Goal: Transaction & Acquisition: Purchase product/service

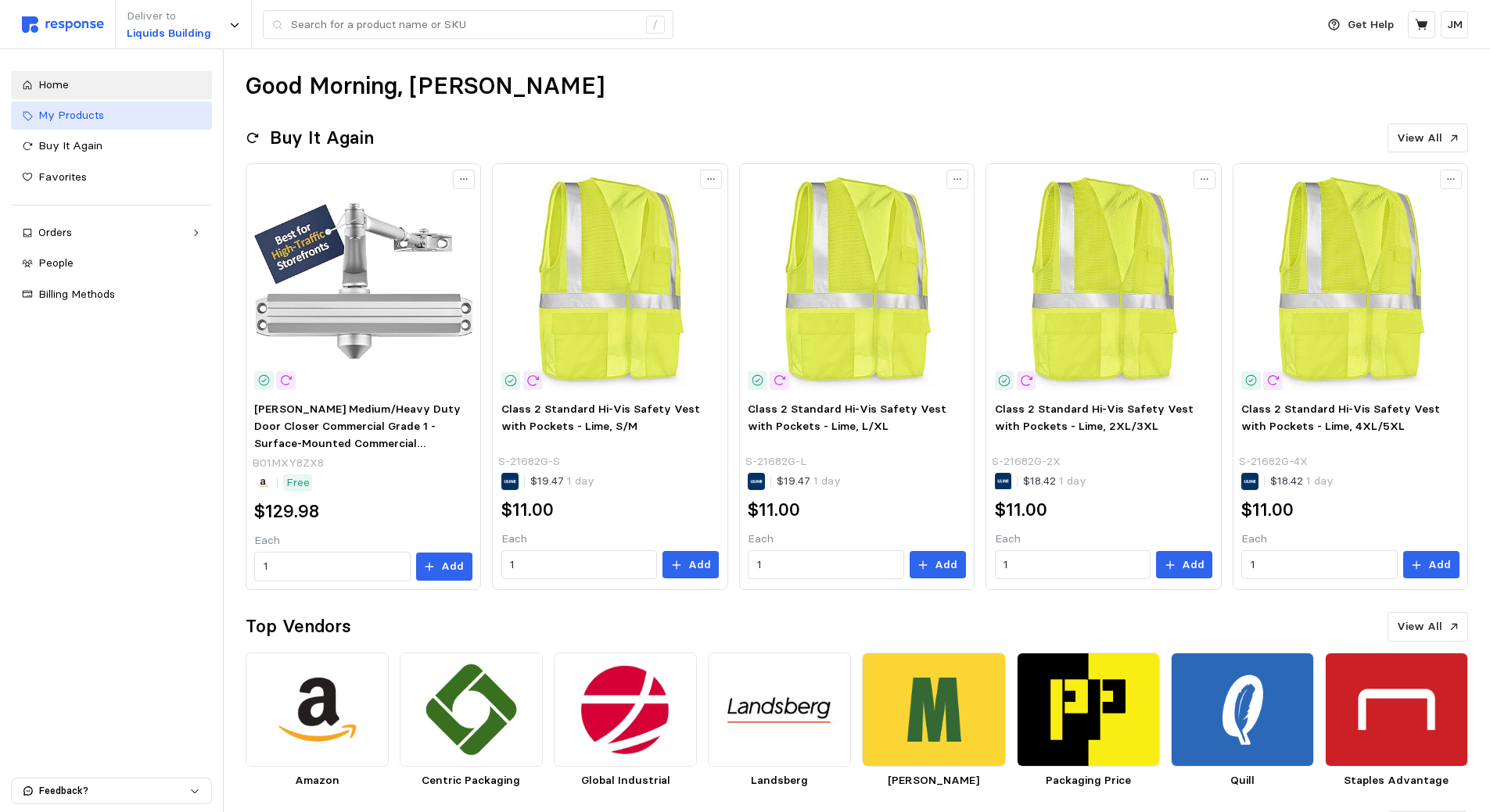
click at [92, 116] on span "My Products" at bounding box center [71, 114] width 66 height 14
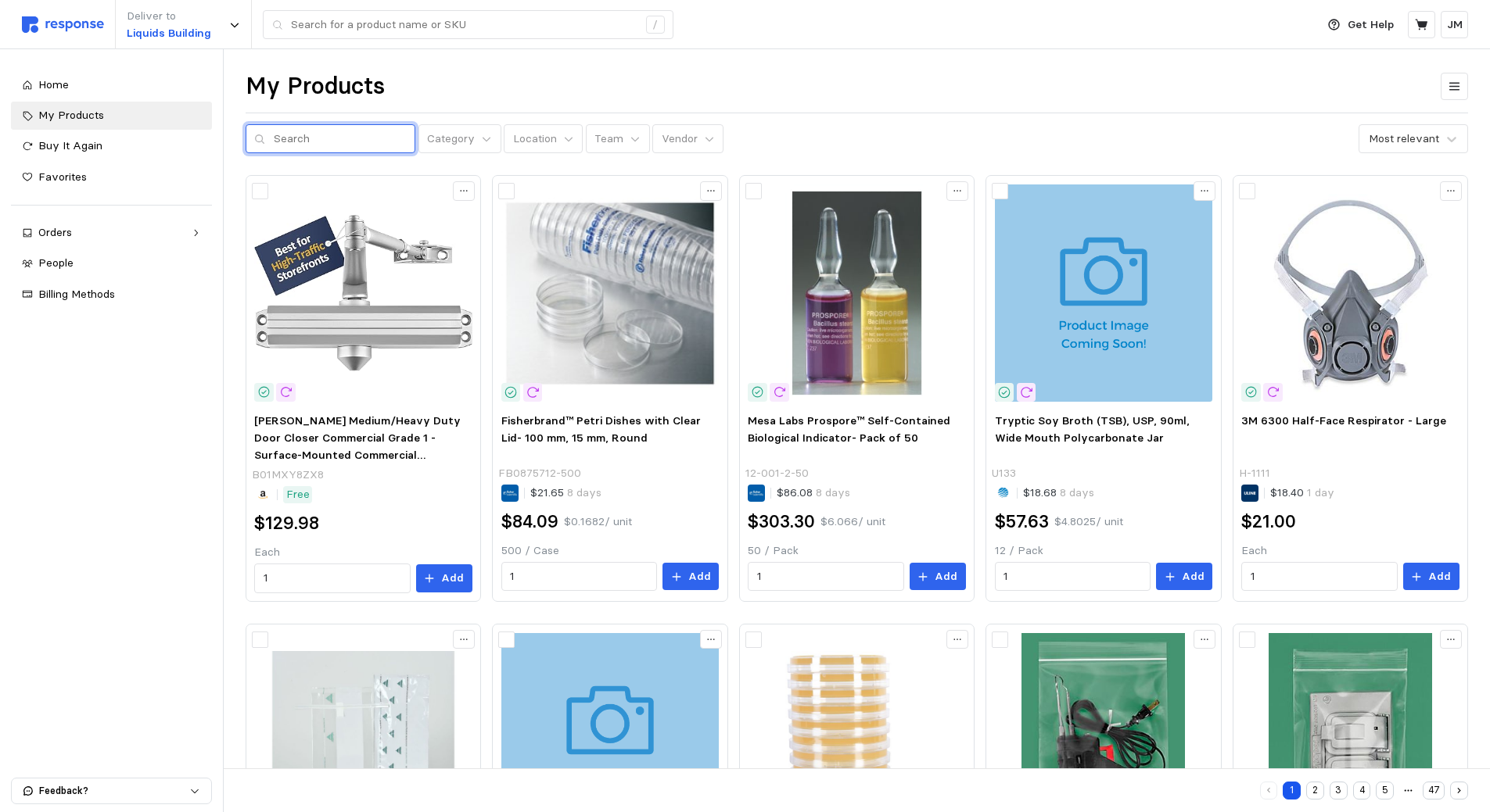
click at [345, 136] on input "text" at bounding box center [340, 139] width 133 height 29
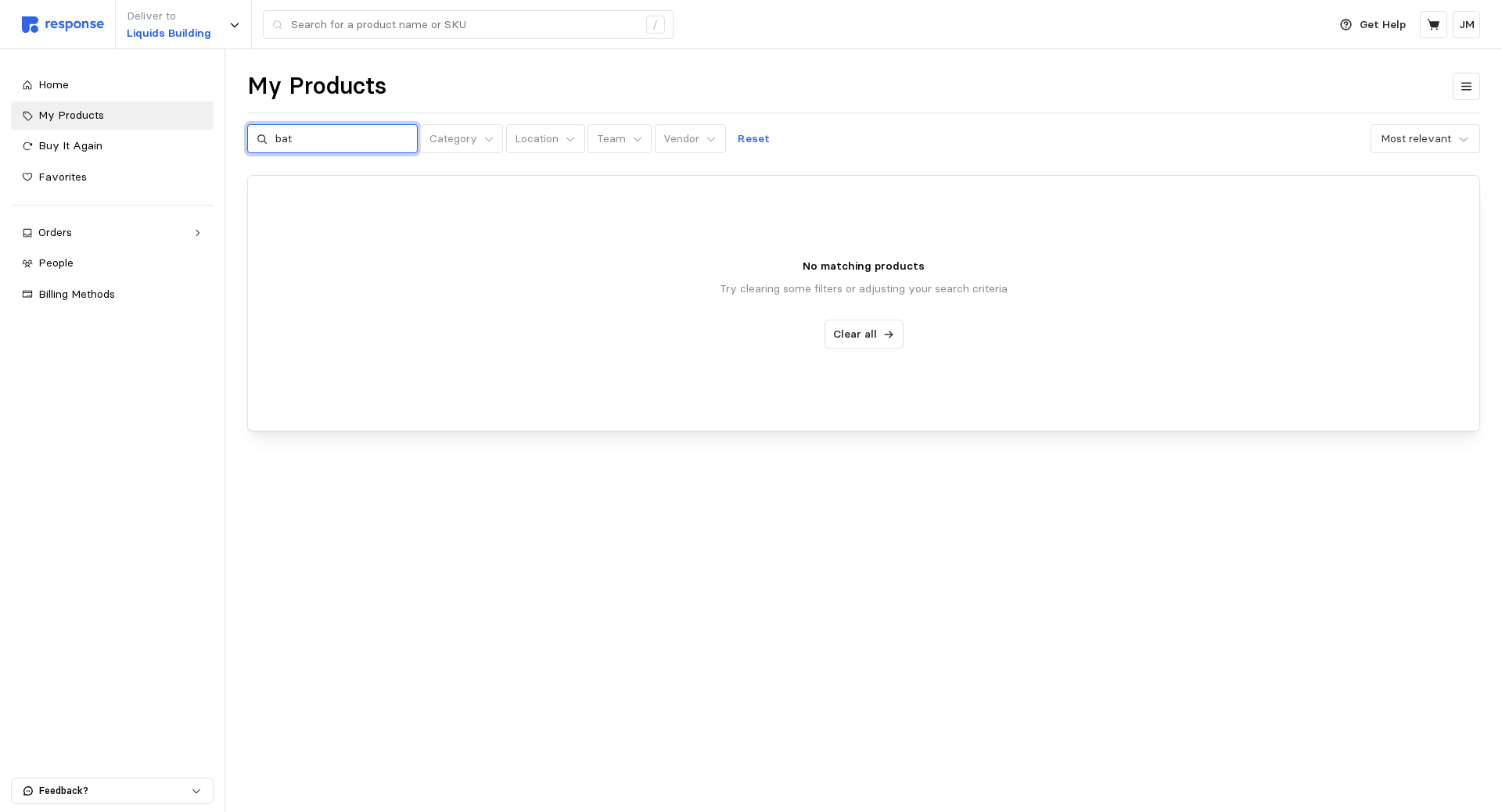
type input "bat"
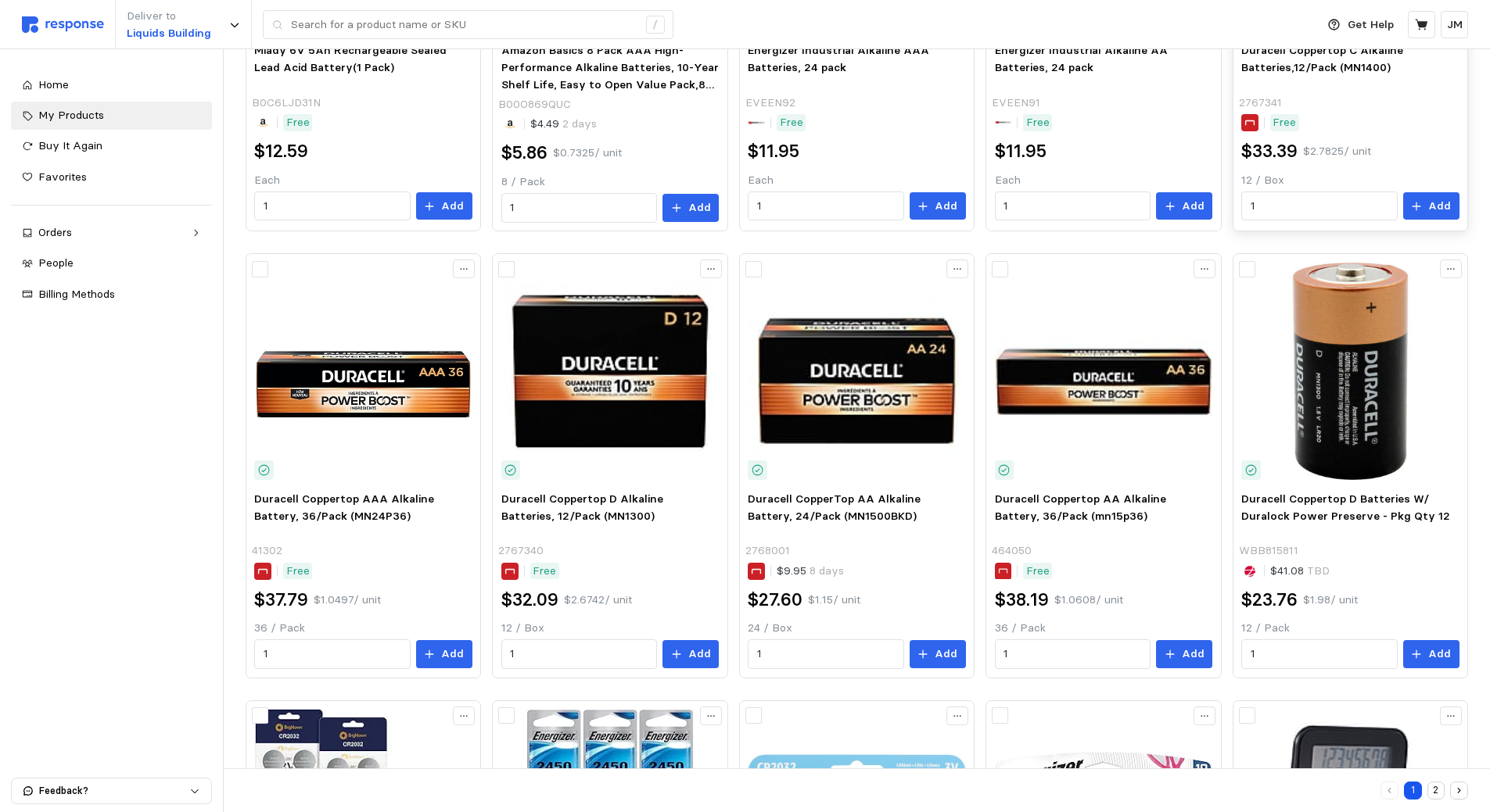
scroll to position [156, 0]
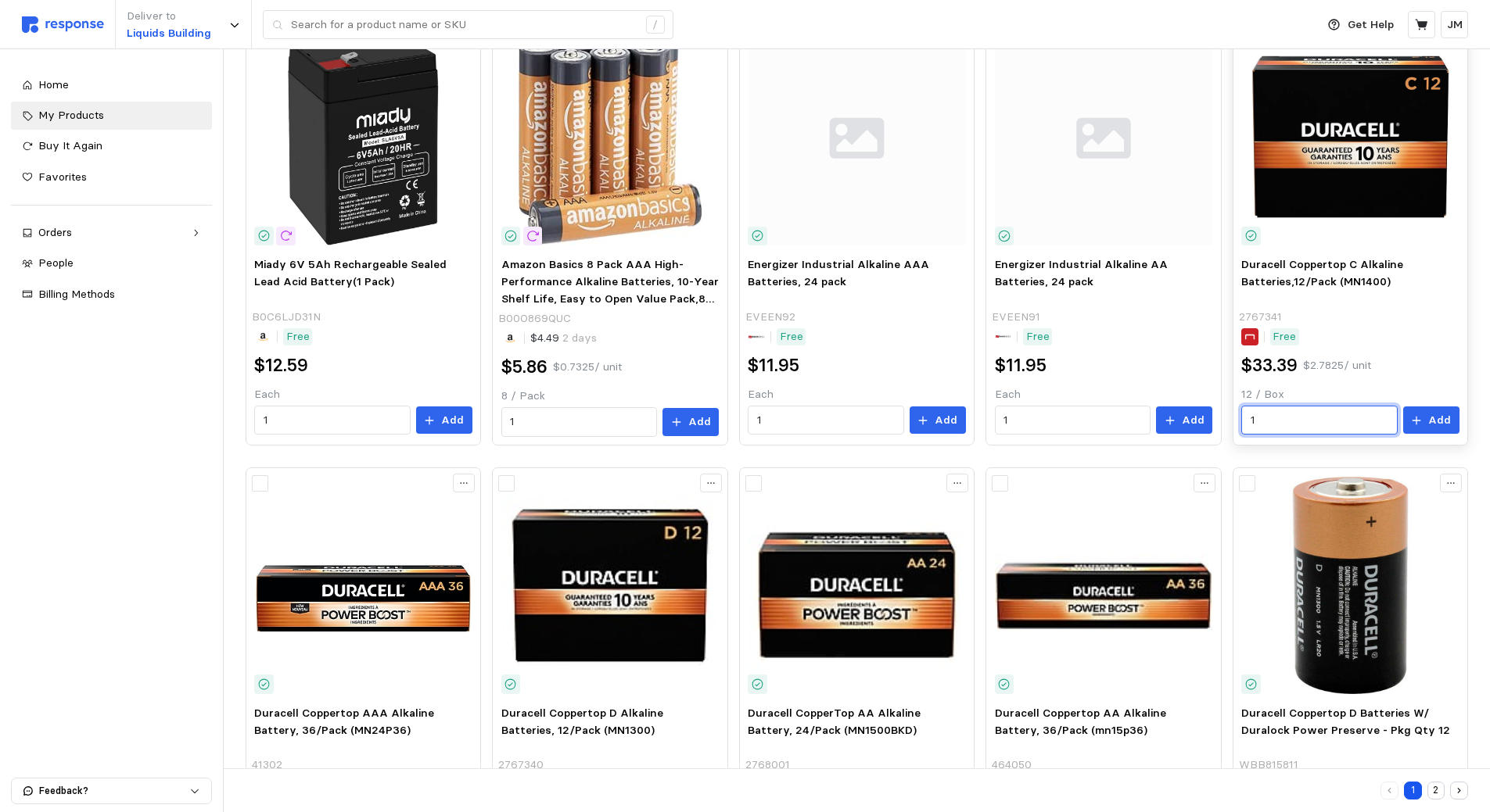
click at [1310, 420] on input "1" at bounding box center [1319, 421] width 138 height 29
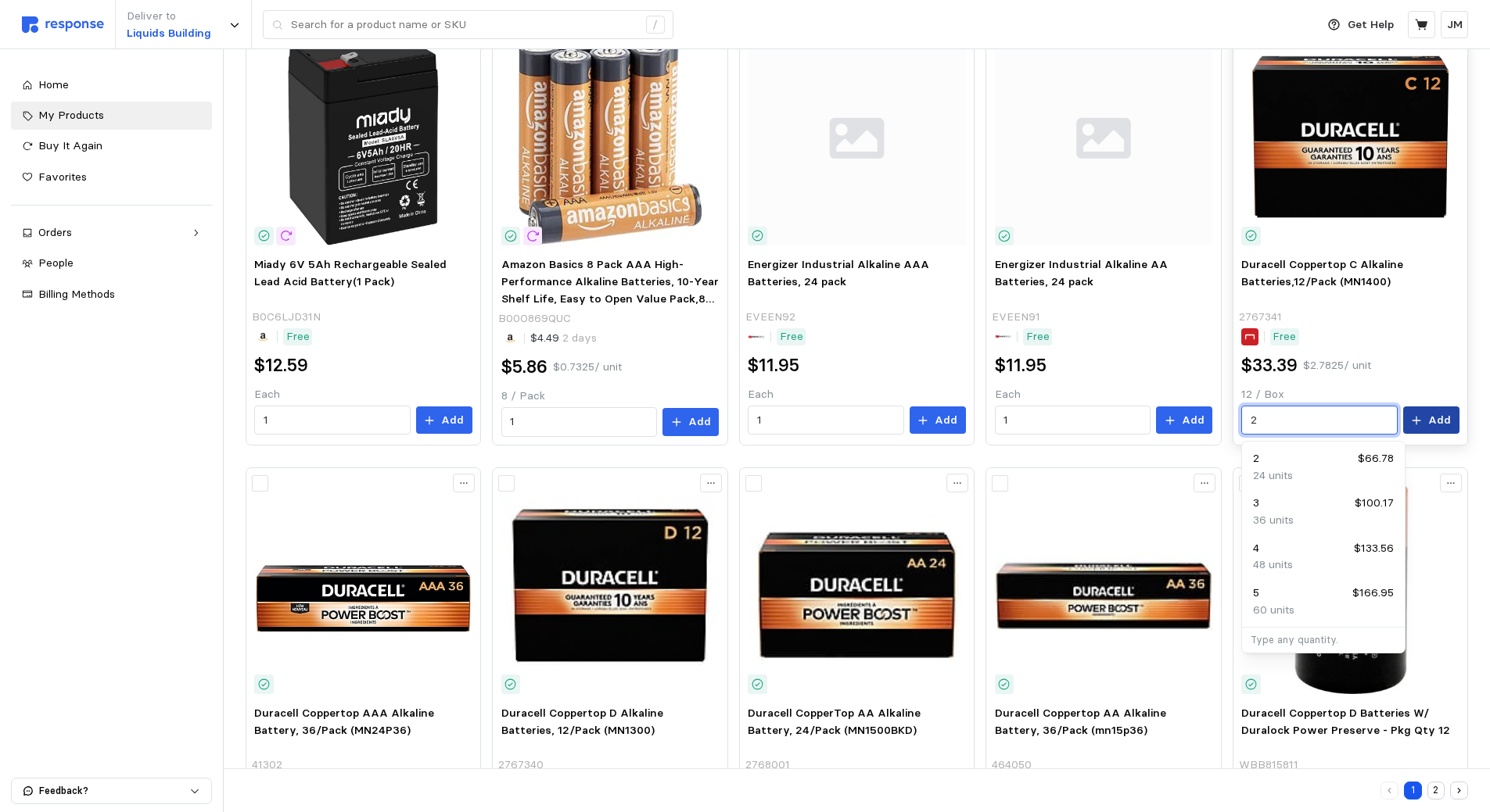
type input "2"
click at [1429, 419] on button "Add" at bounding box center [1430, 421] width 56 height 29
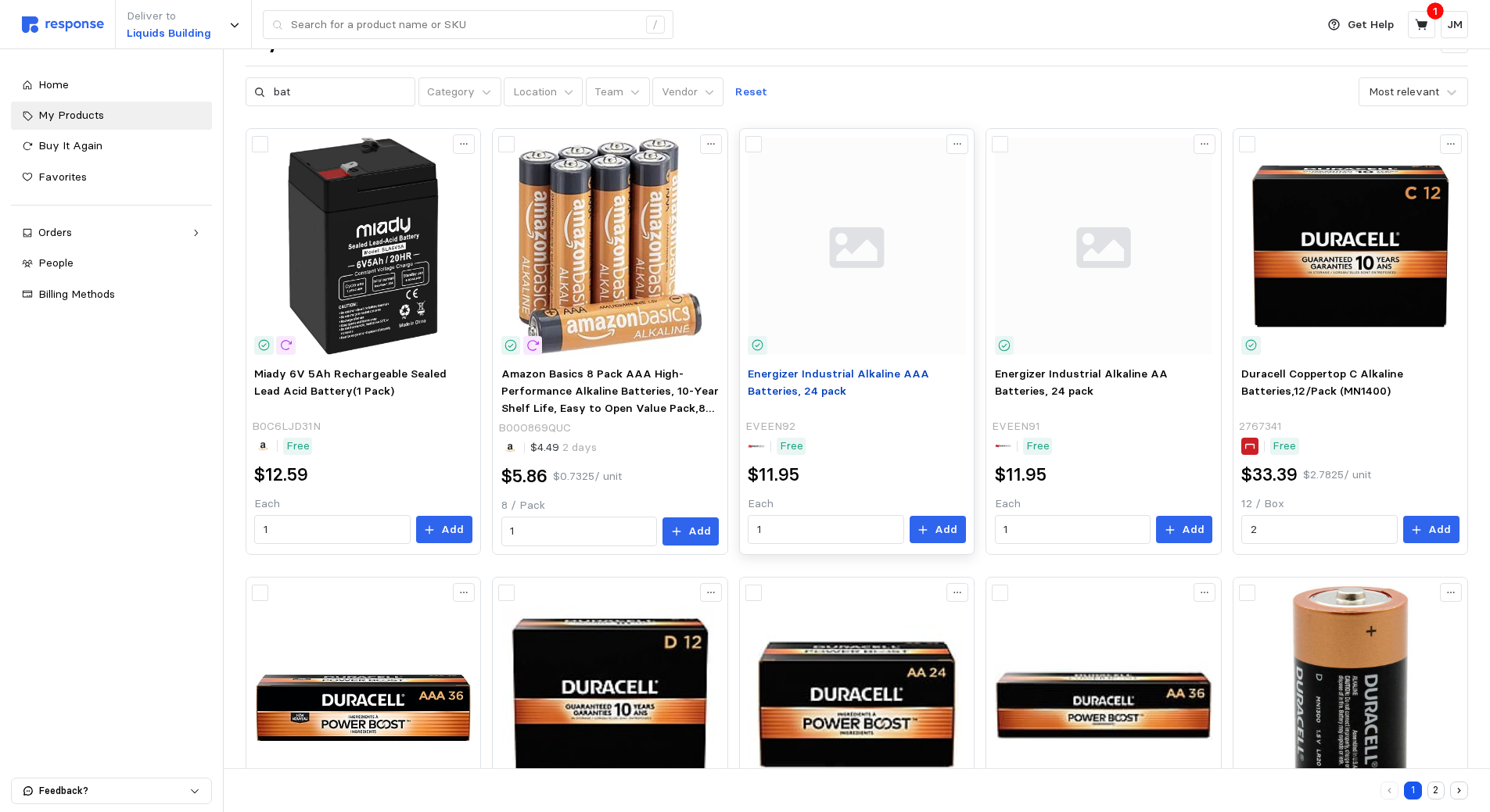
scroll to position [0, 0]
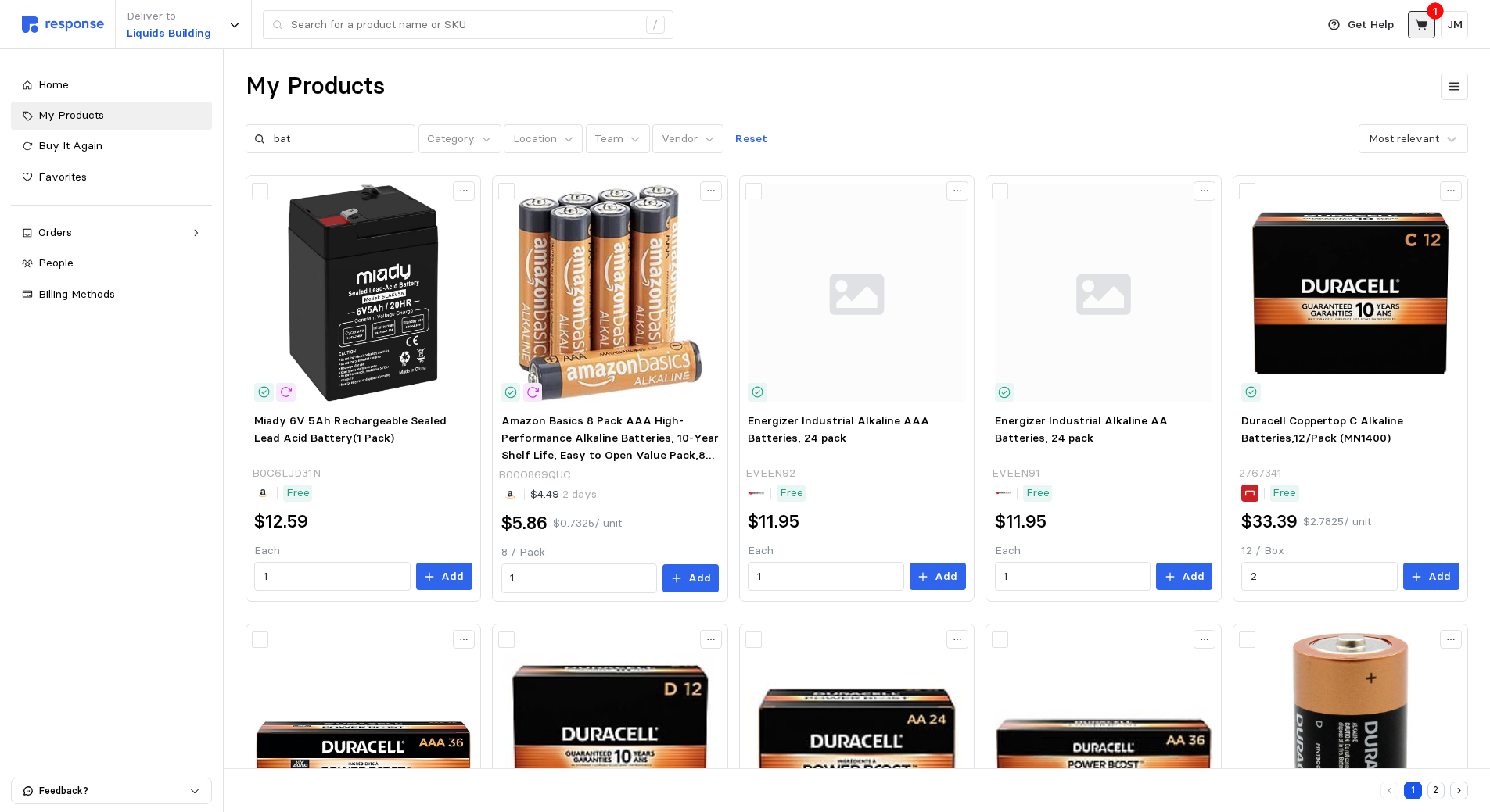
click at [1419, 22] on icon at bounding box center [1420, 24] width 13 height 11
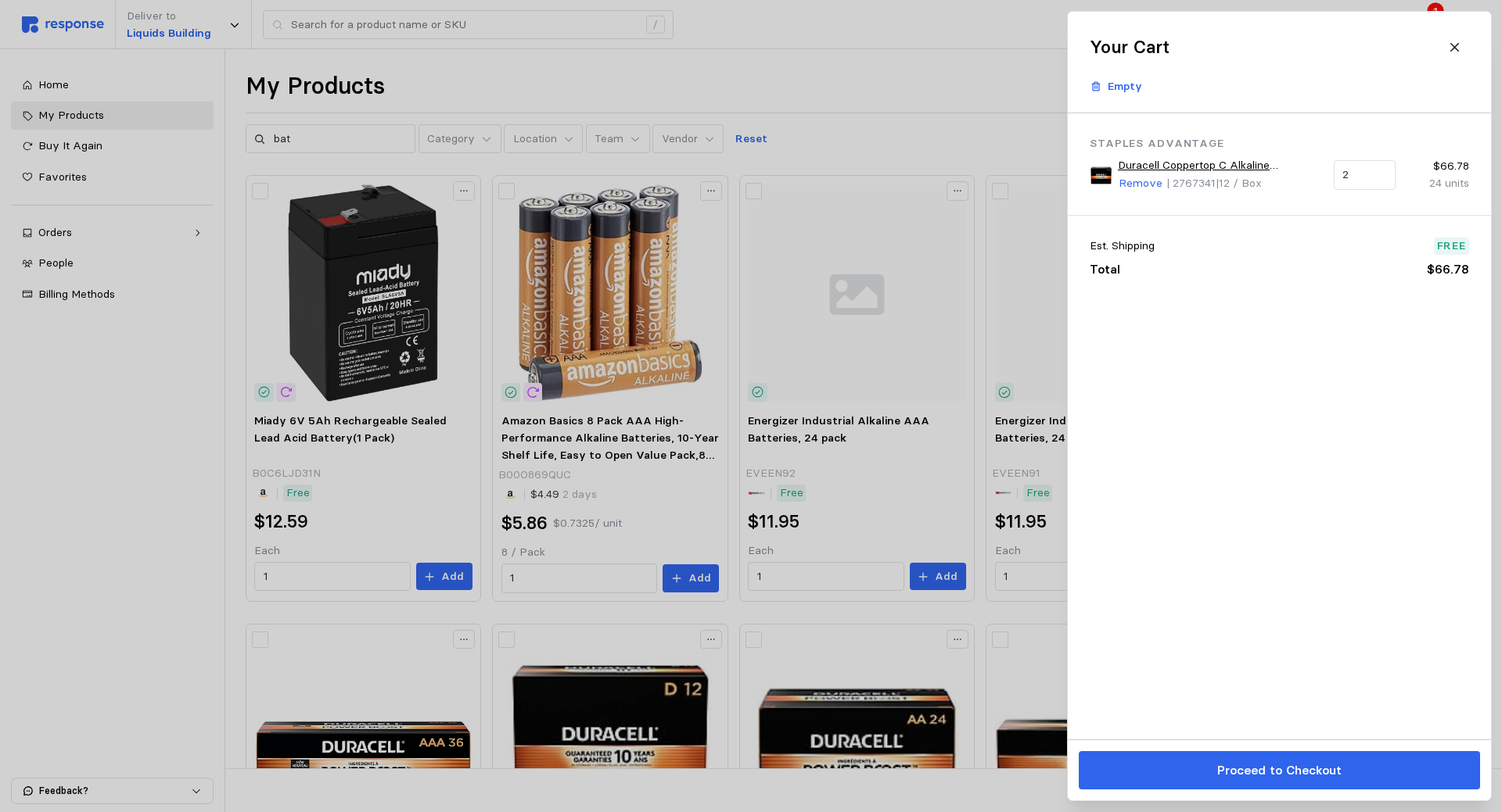
click at [1457, 47] on icon at bounding box center [1454, 47] width 14 height 14
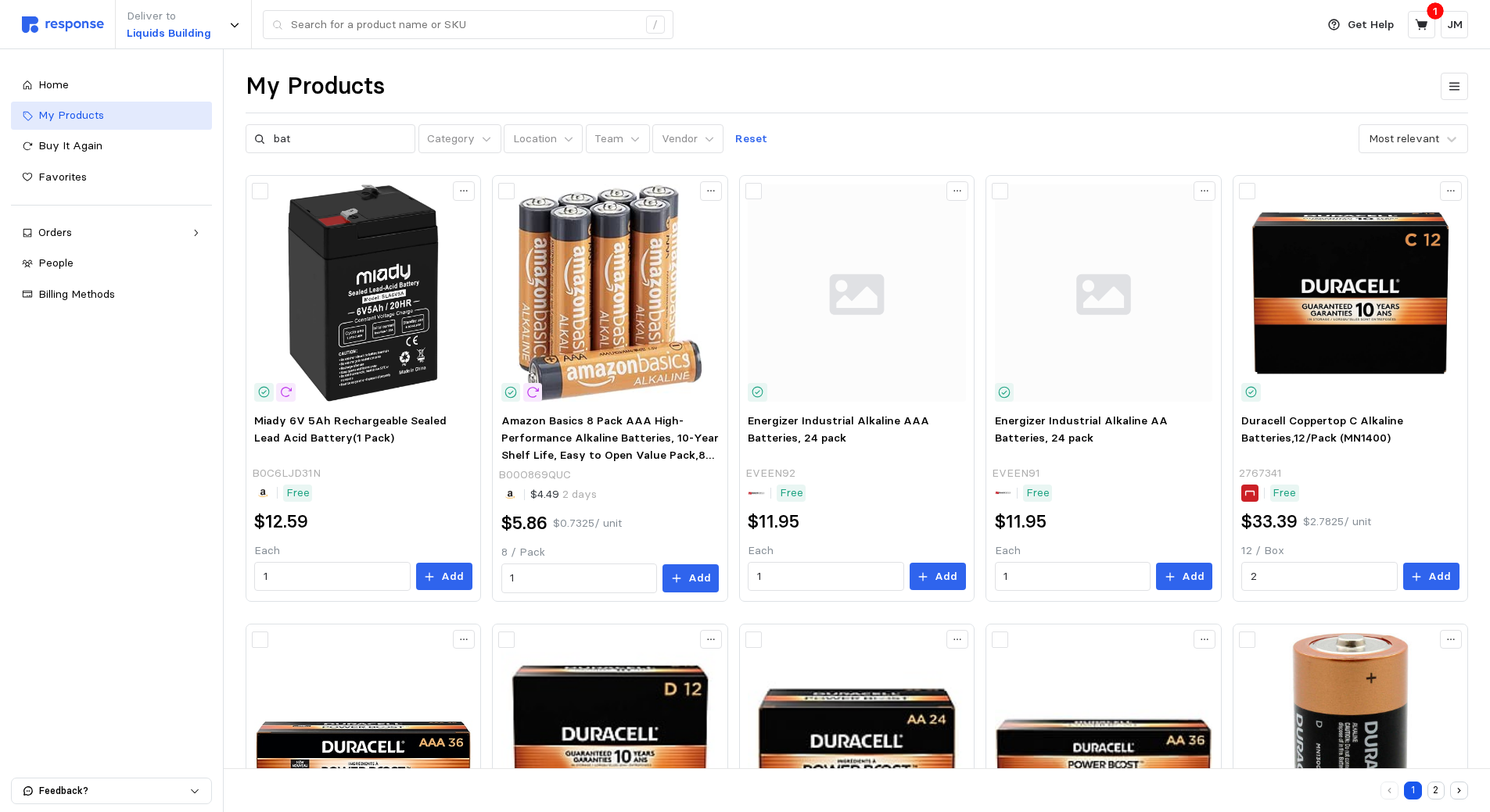
click at [100, 119] on span "My Products" at bounding box center [71, 114] width 66 height 14
click at [307, 144] on input "bat" at bounding box center [340, 139] width 133 height 29
type input "b"
click at [97, 119] on span "My Products" at bounding box center [71, 114] width 66 height 14
click at [302, 137] on input "text" at bounding box center [340, 139] width 133 height 29
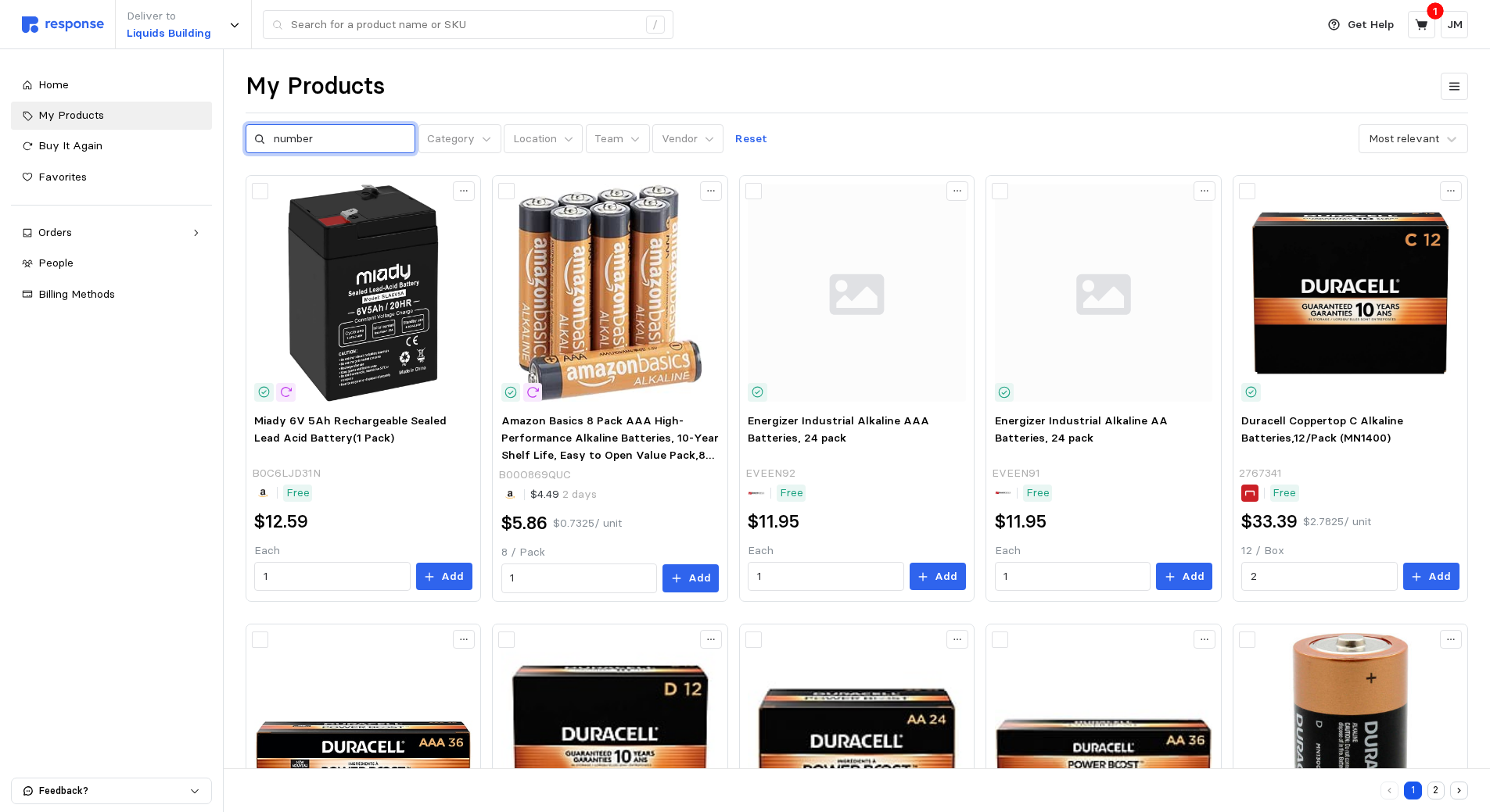
type input "number"
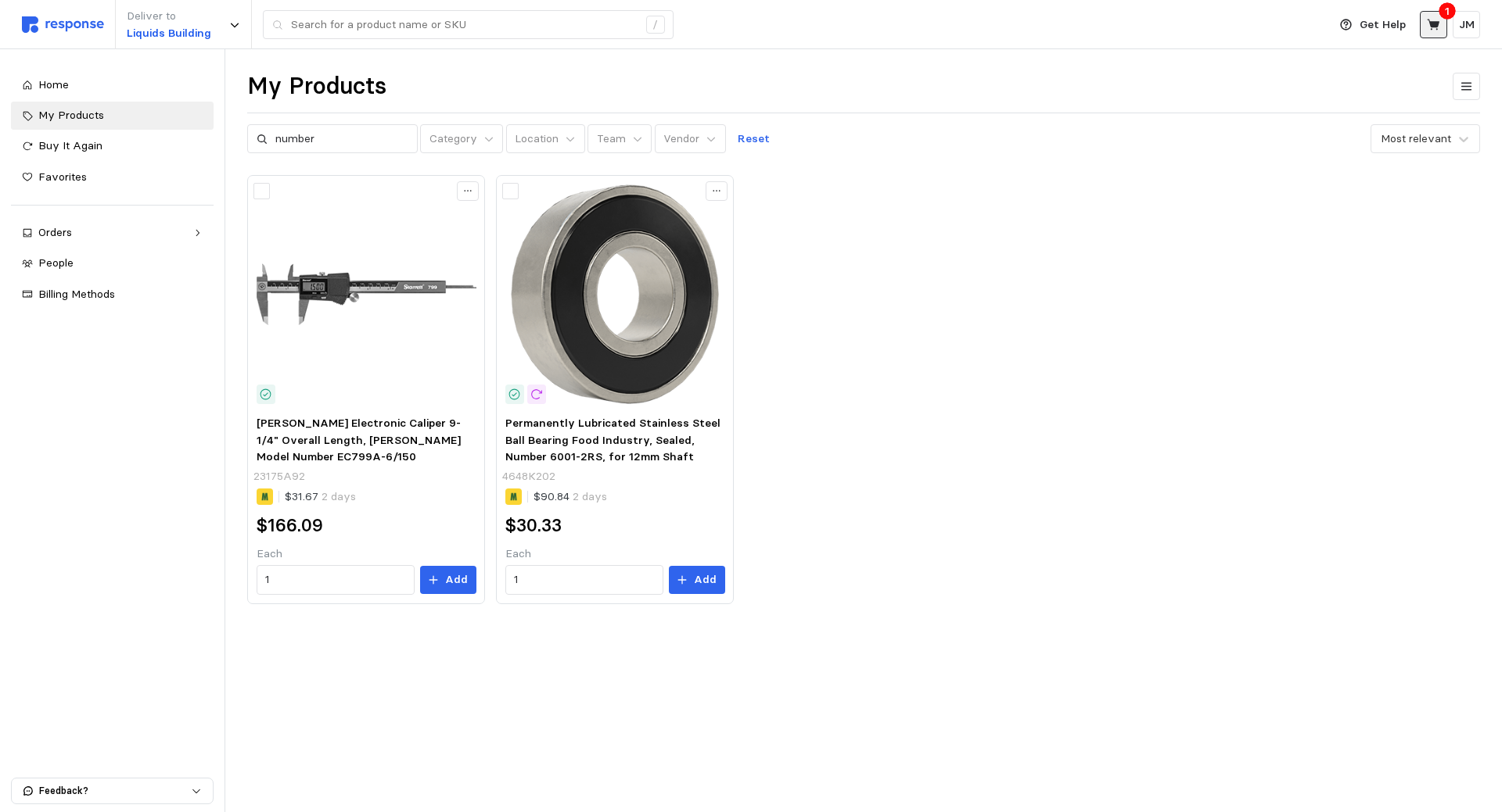
click at [1437, 28] on icon at bounding box center [1433, 24] width 14 height 14
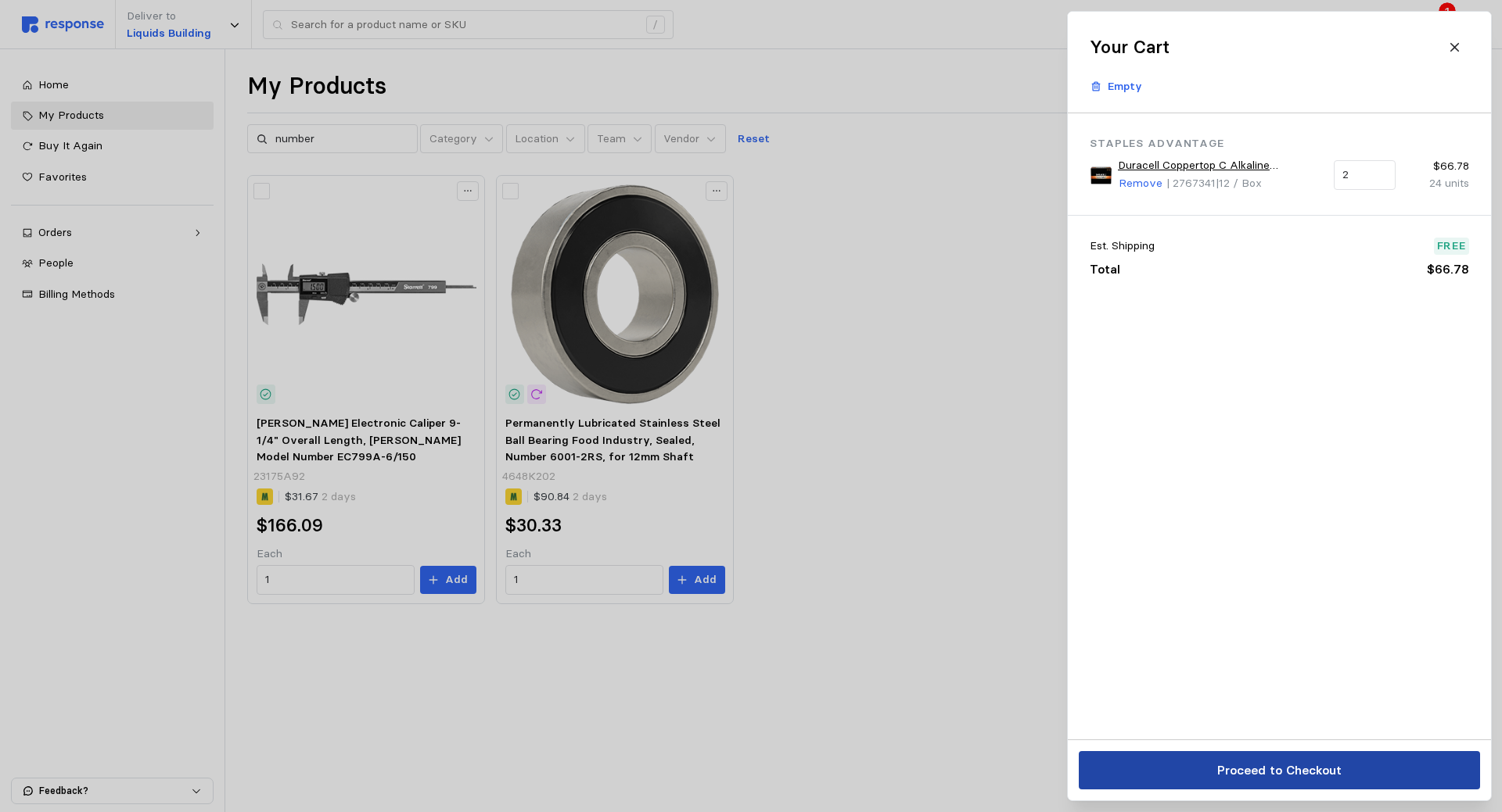
click at [1274, 761] on p "Proceed to Checkout" at bounding box center [1279, 770] width 124 height 19
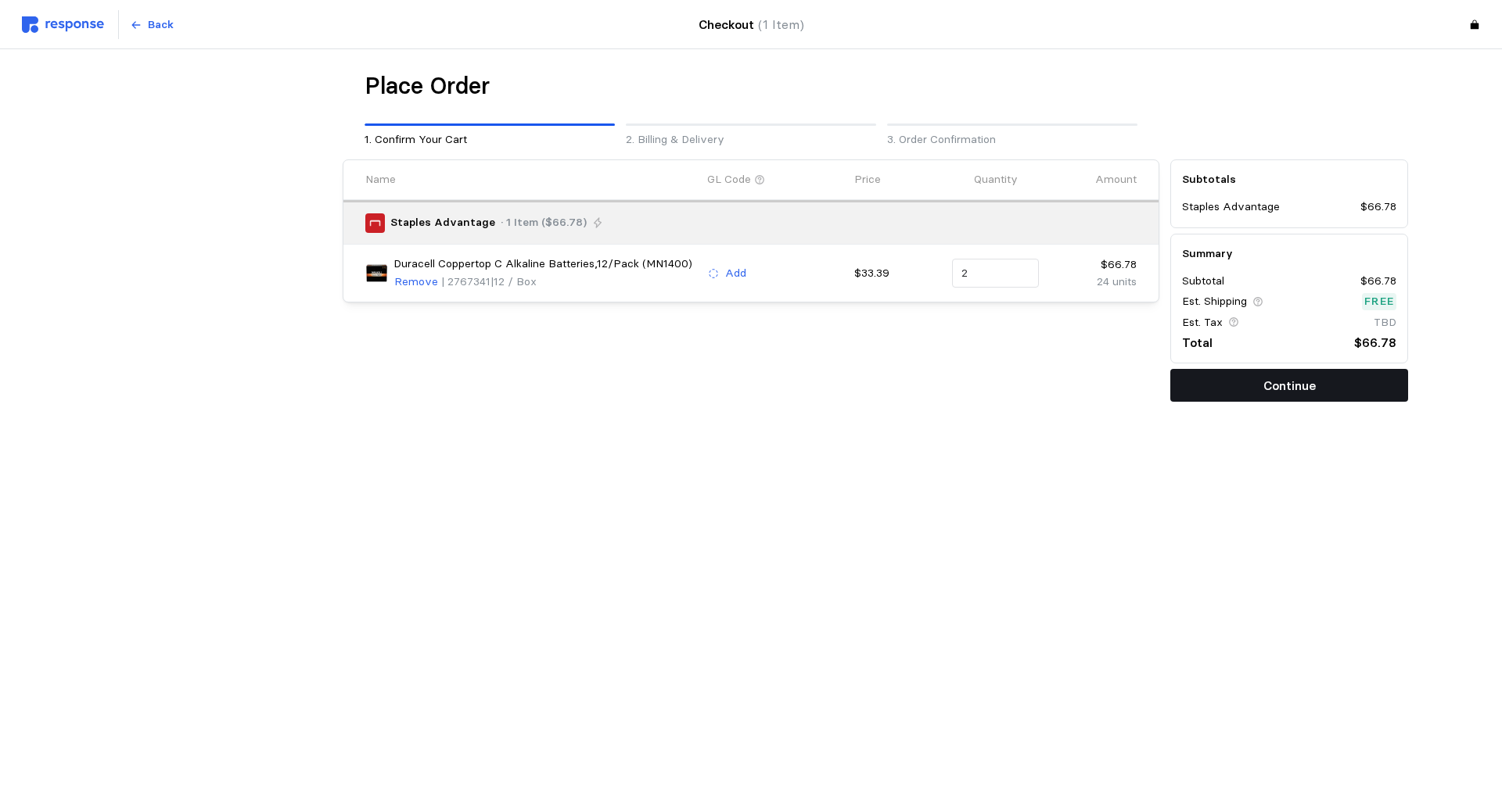
click at [1292, 380] on p "Continue" at bounding box center [1289, 385] width 52 height 19
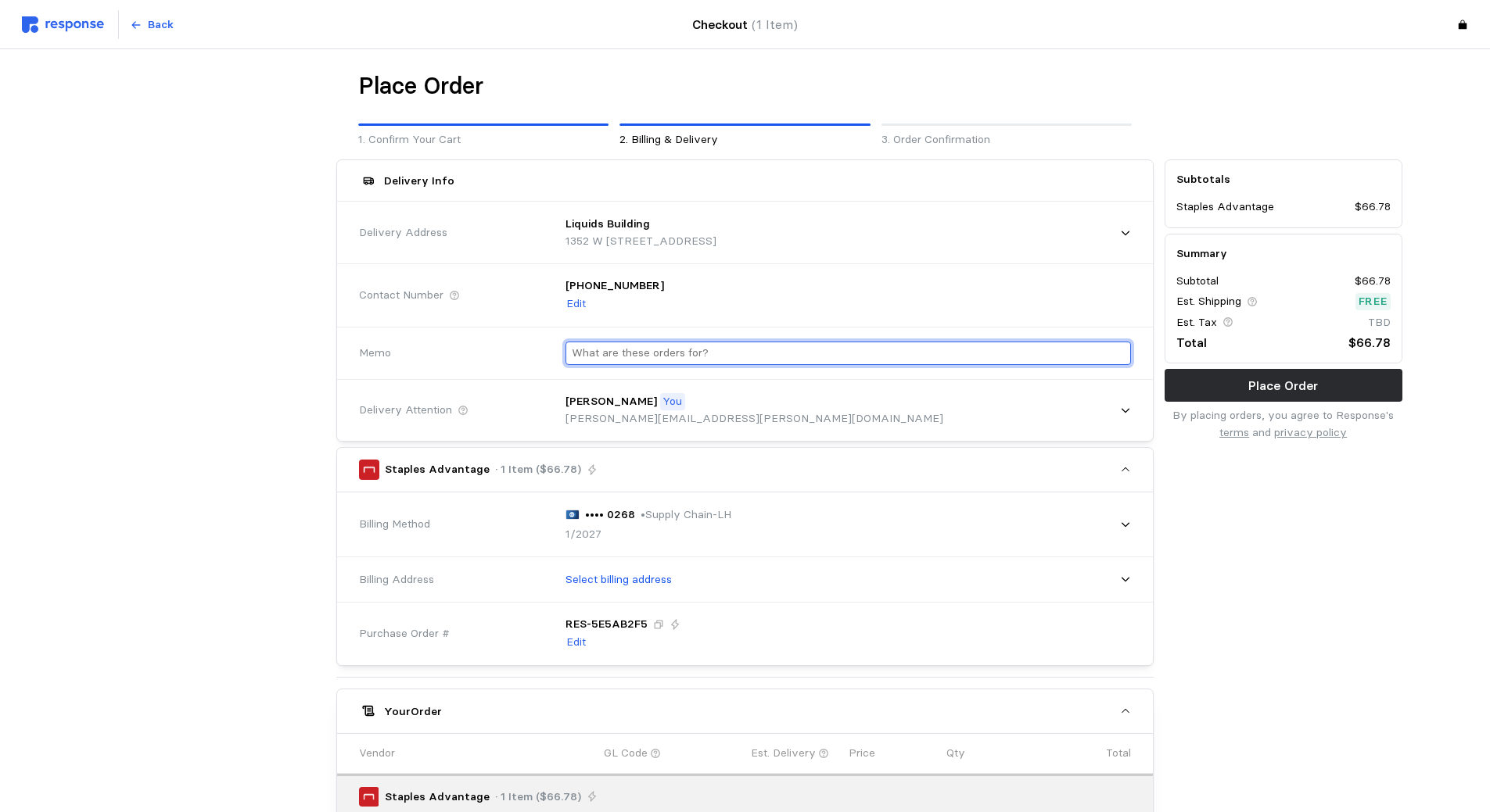
click at [863, 357] on input "text" at bounding box center [848, 354] width 553 height 23
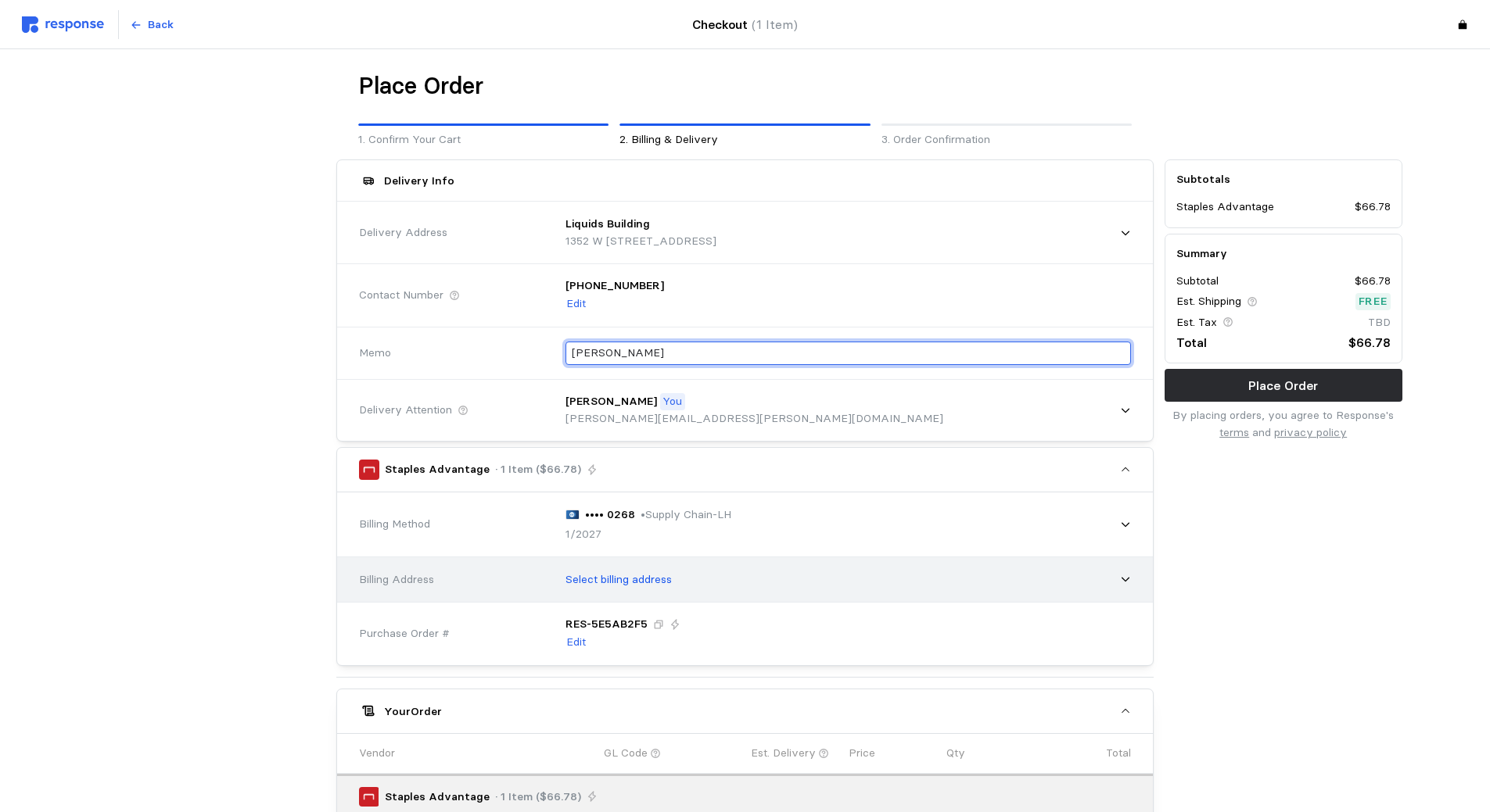
type input "[PERSON_NAME]"
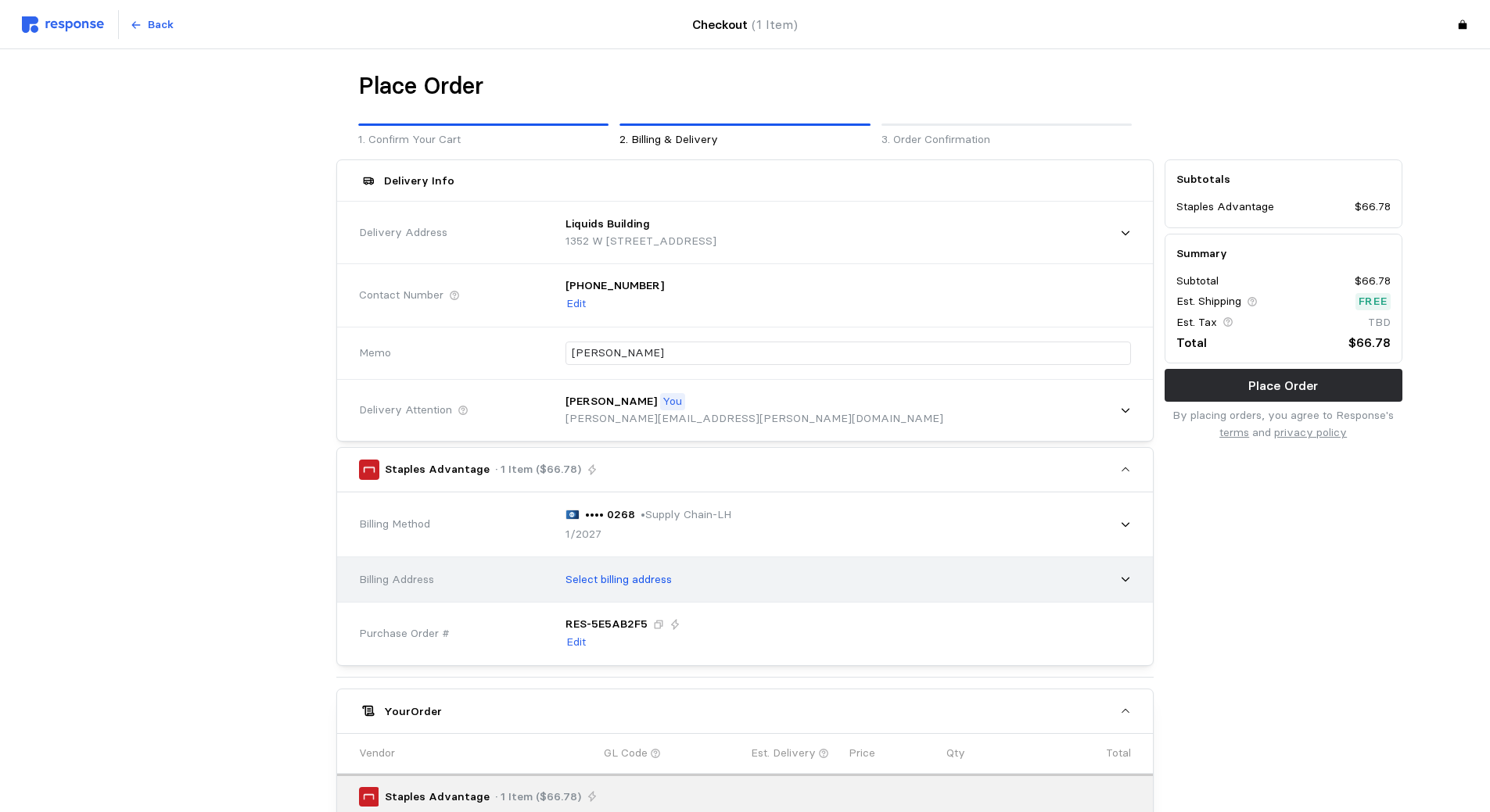
click at [1121, 579] on icon at bounding box center [1125, 580] width 8 height 5
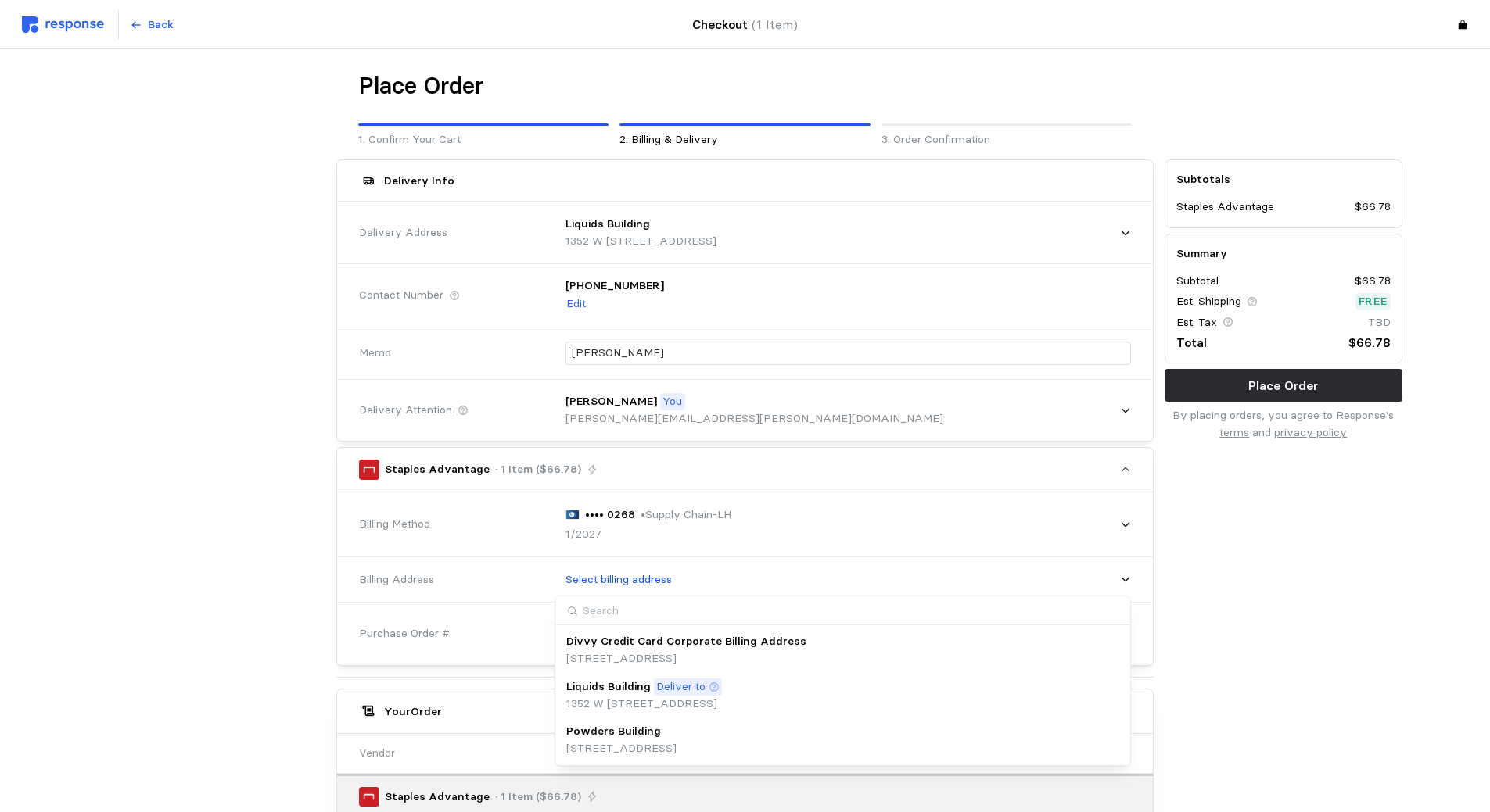
click at [989, 662] on div "Divvy Credit Card Corporate Billing Address [STREET_ADDRESS]" at bounding box center [842, 650] width 553 height 34
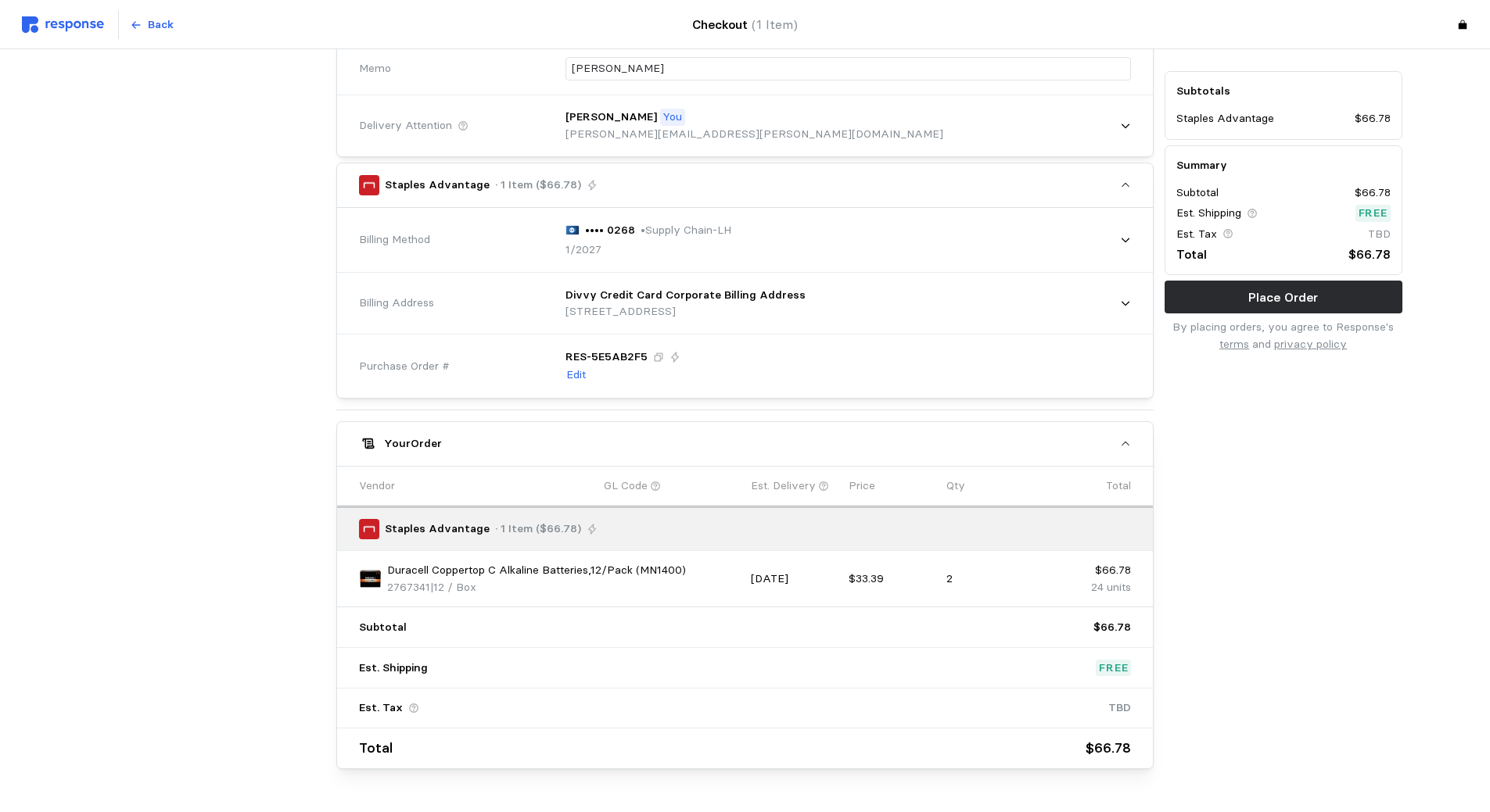
scroll to position [312, 0]
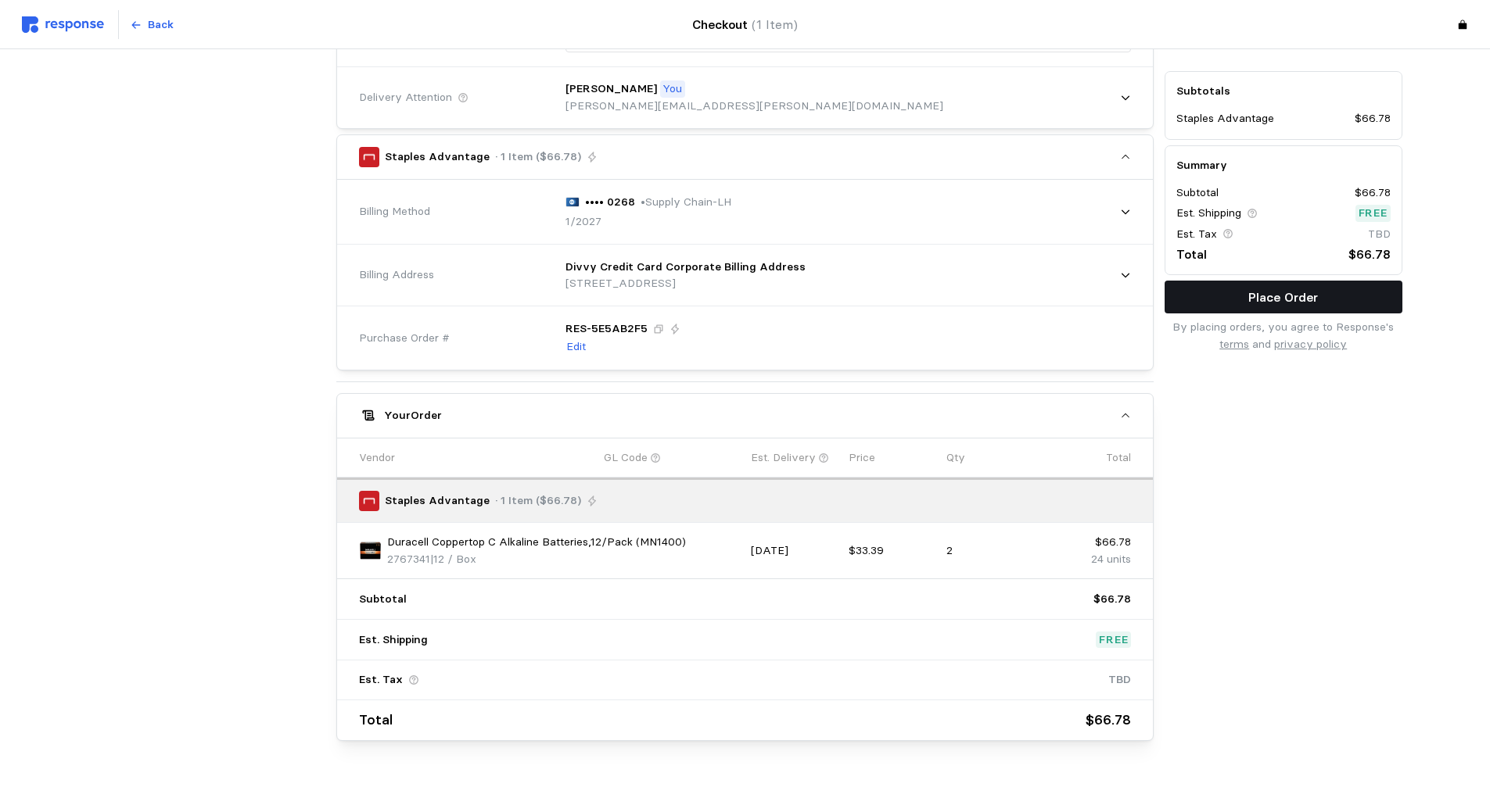
click at [1297, 304] on p "Place Order" at bounding box center [1283, 297] width 70 height 19
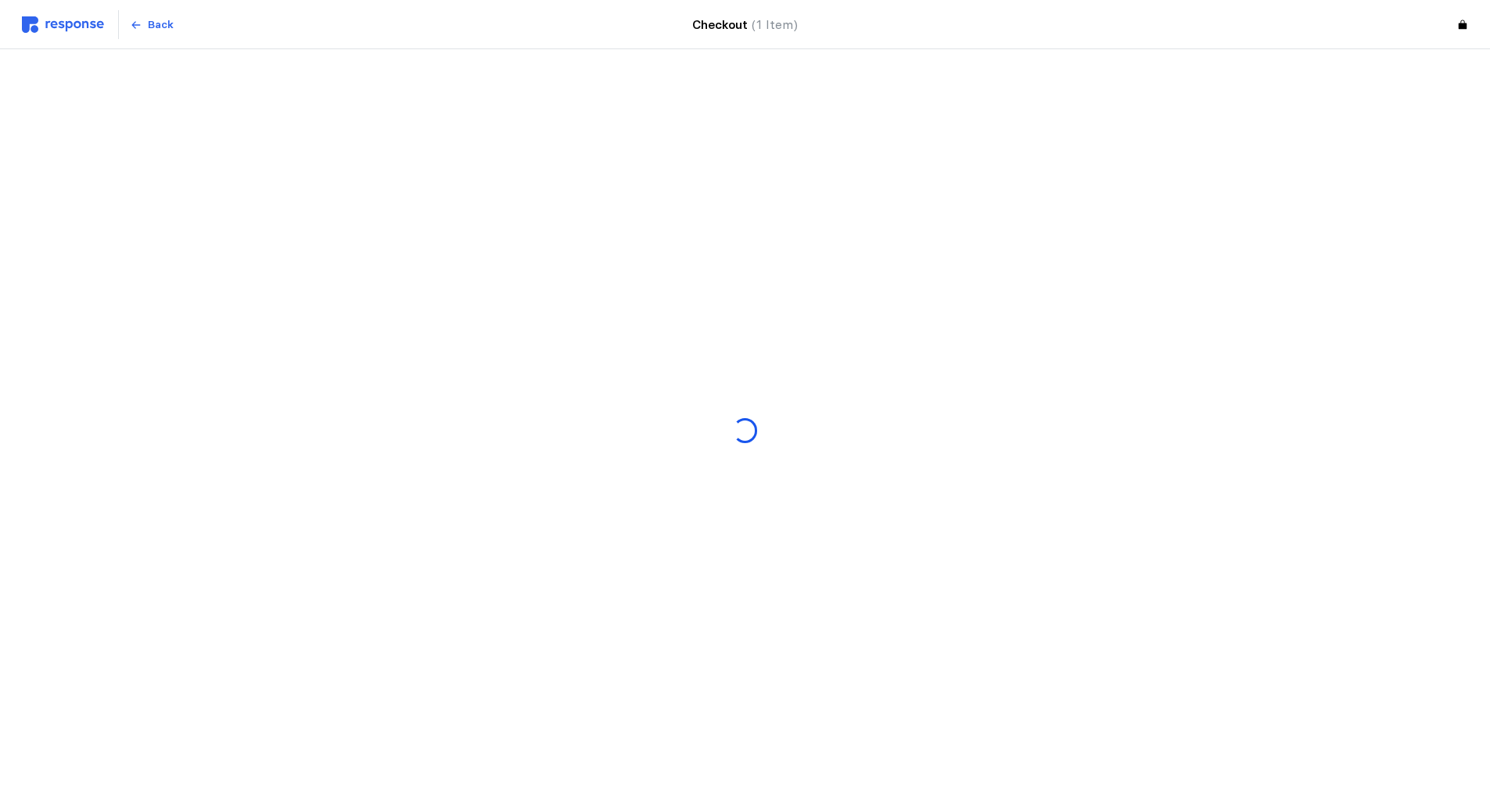
scroll to position [0, 0]
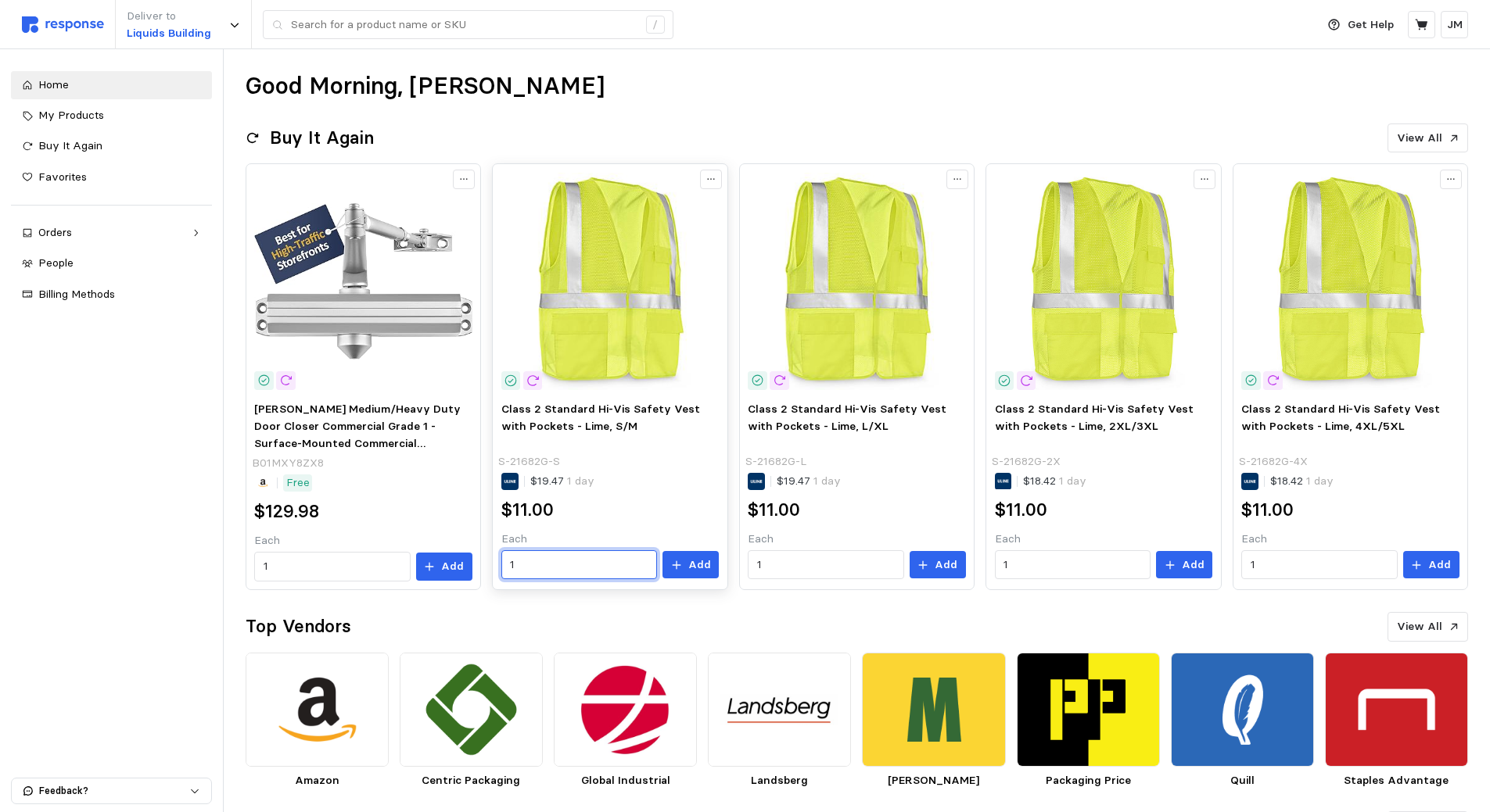
click at [583, 558] on input "1" at bounding box center [579, 565] width 138 height 29
type input "4"
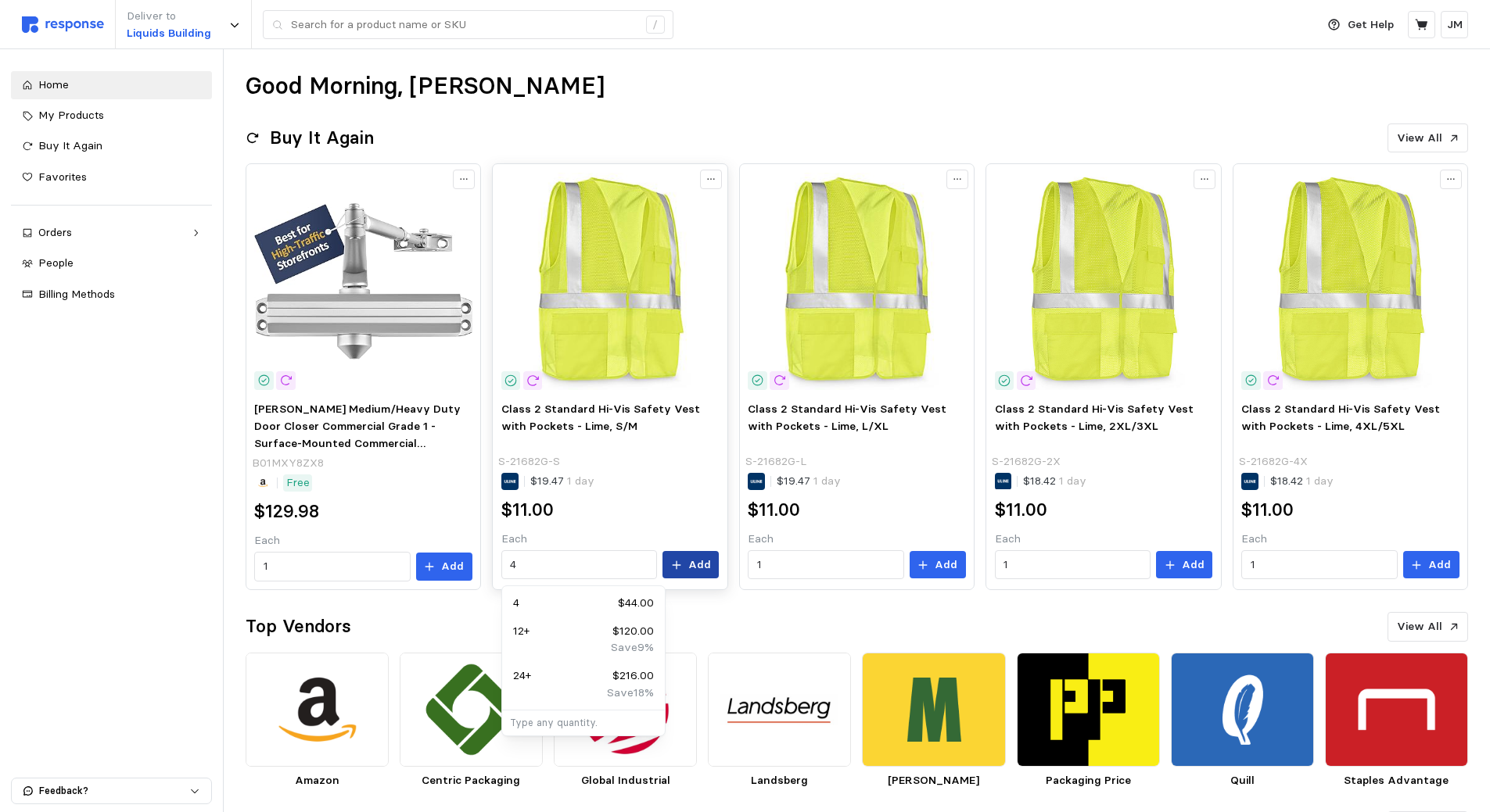
click at [707, 566] on p "Add" at bounding box center [699, 565] width 23 height 17
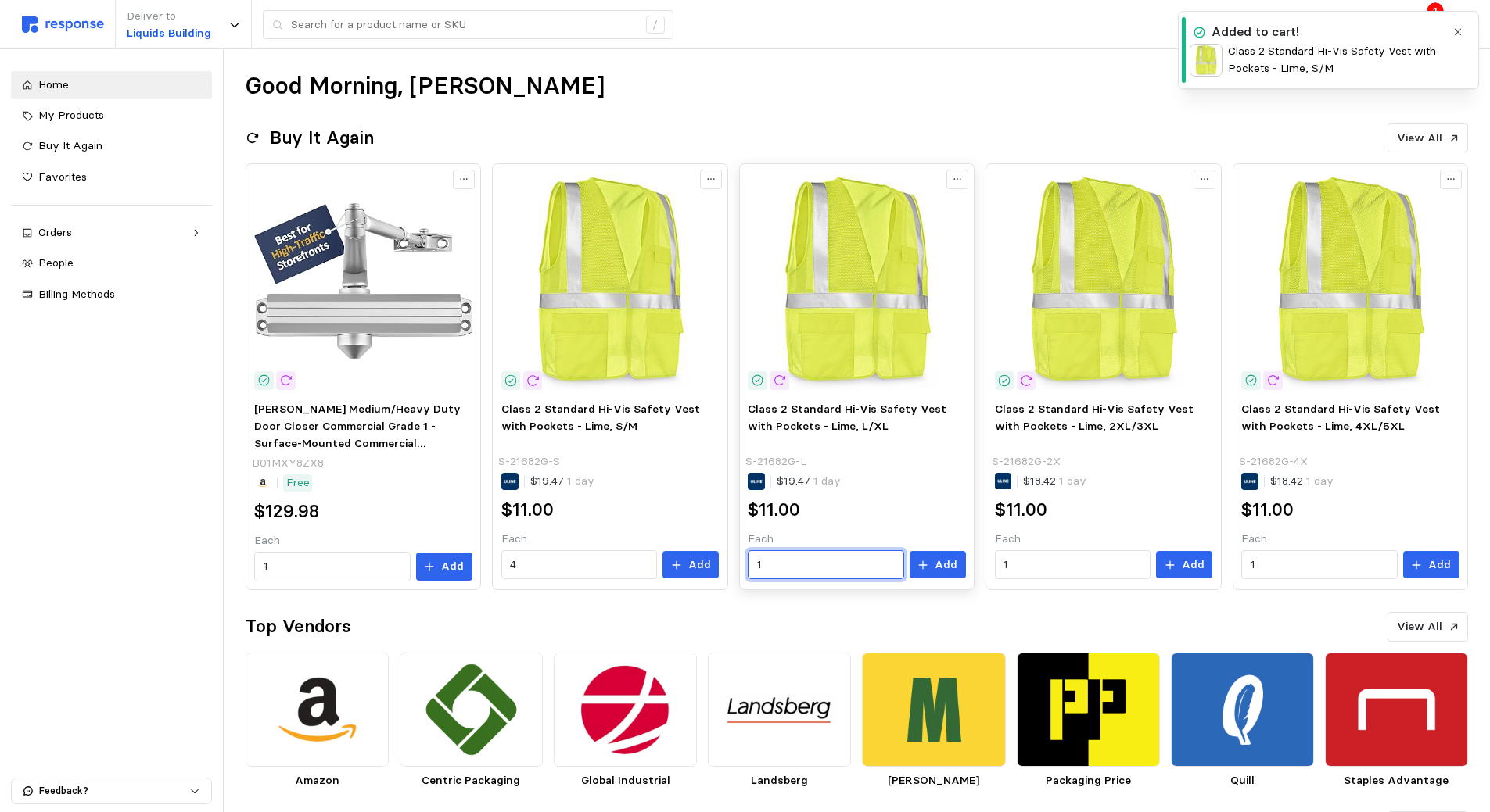
click at [787, 558] on input "1" at bounding box center [826, 565] width 138 height 29
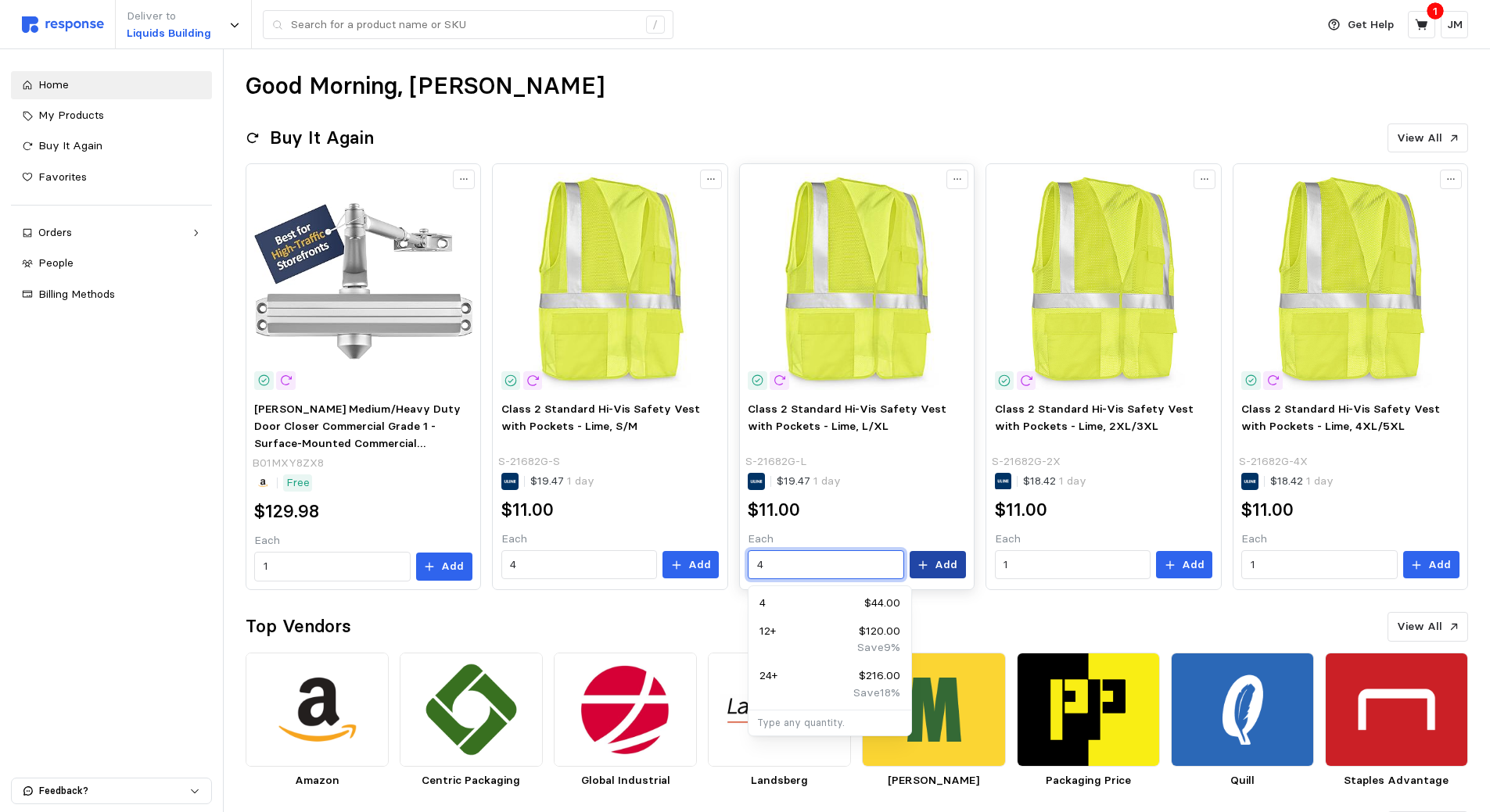
type input "4"
click at [937, 569] on p "Add" at bounding box center [946, 565] width 23 height 17
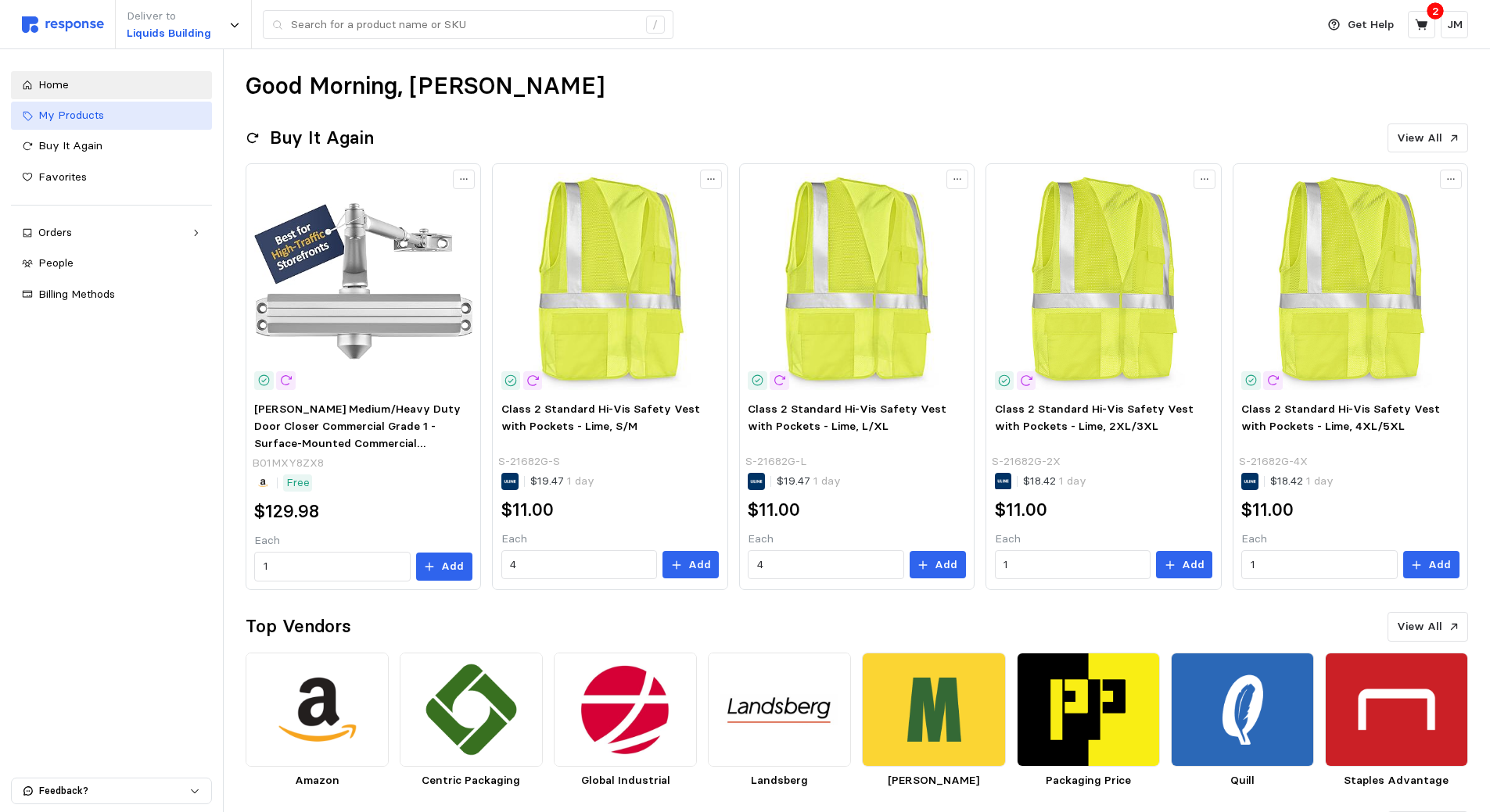
click at [66, 111] on span "My Products" at bounding box center [71, 114] width 66 height 14
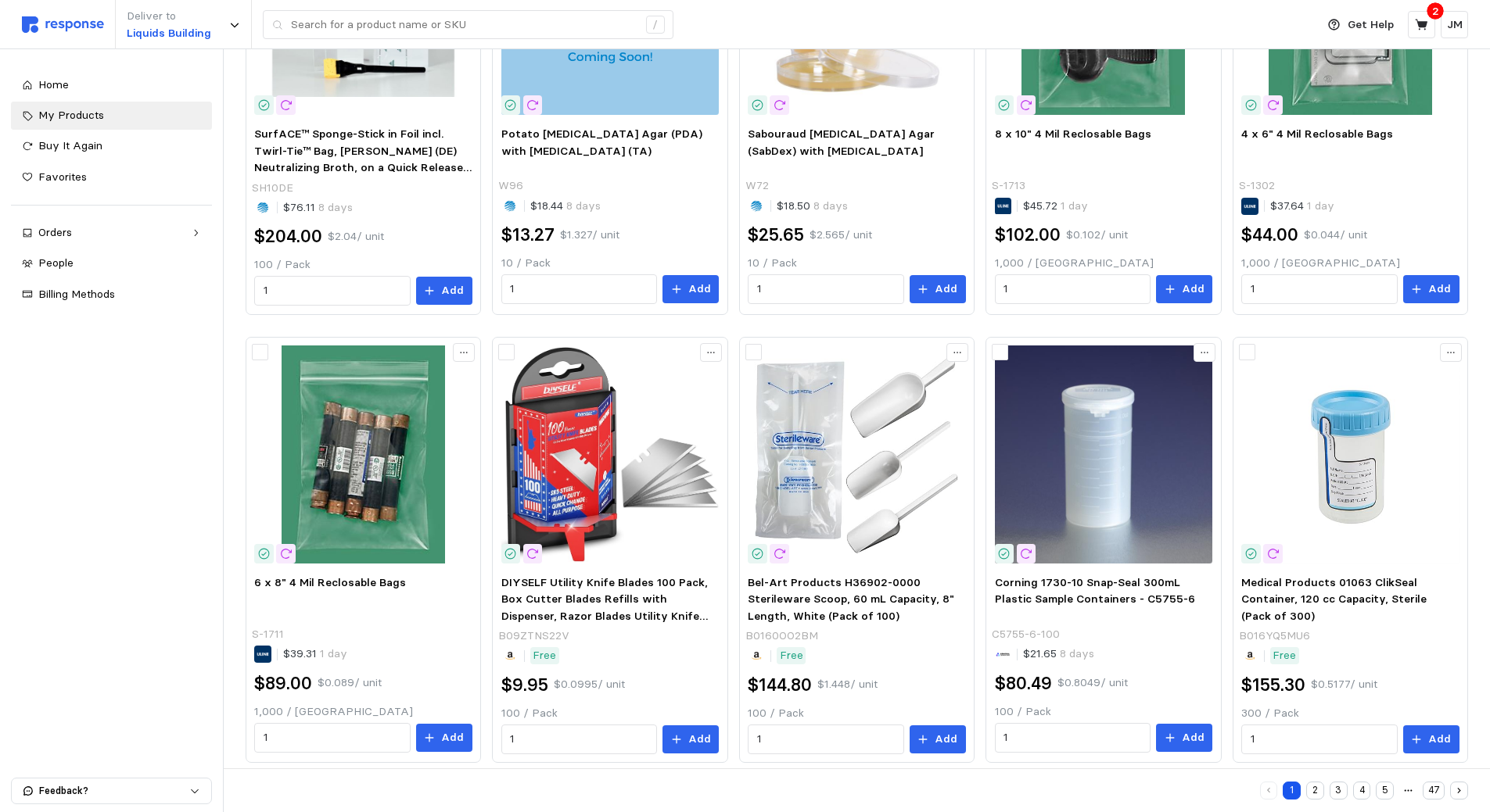
scroll to position [752, 0]
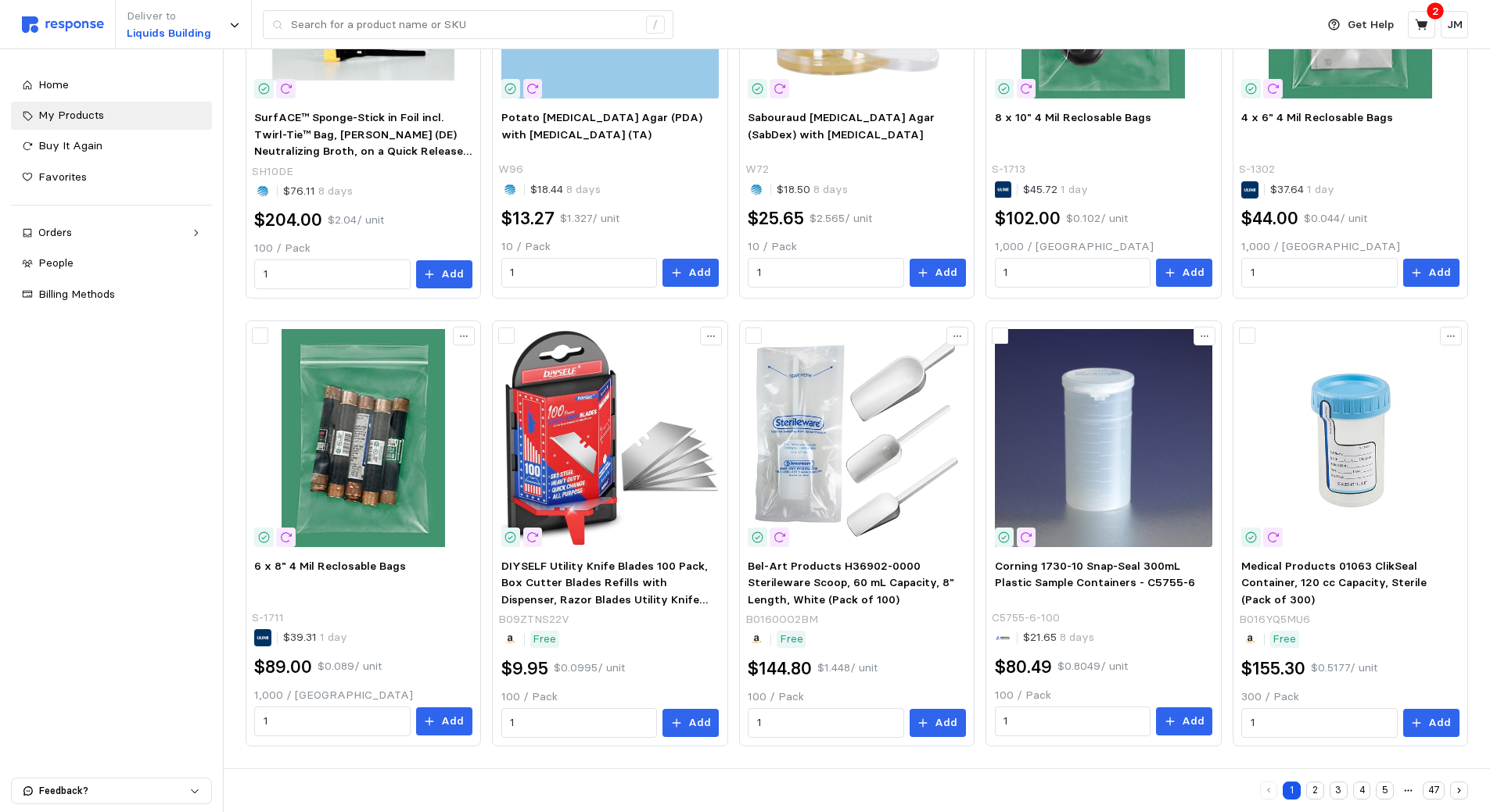
click at [1314, 790] on button "2" at bounding box center [1314, 790] width 18 height 18
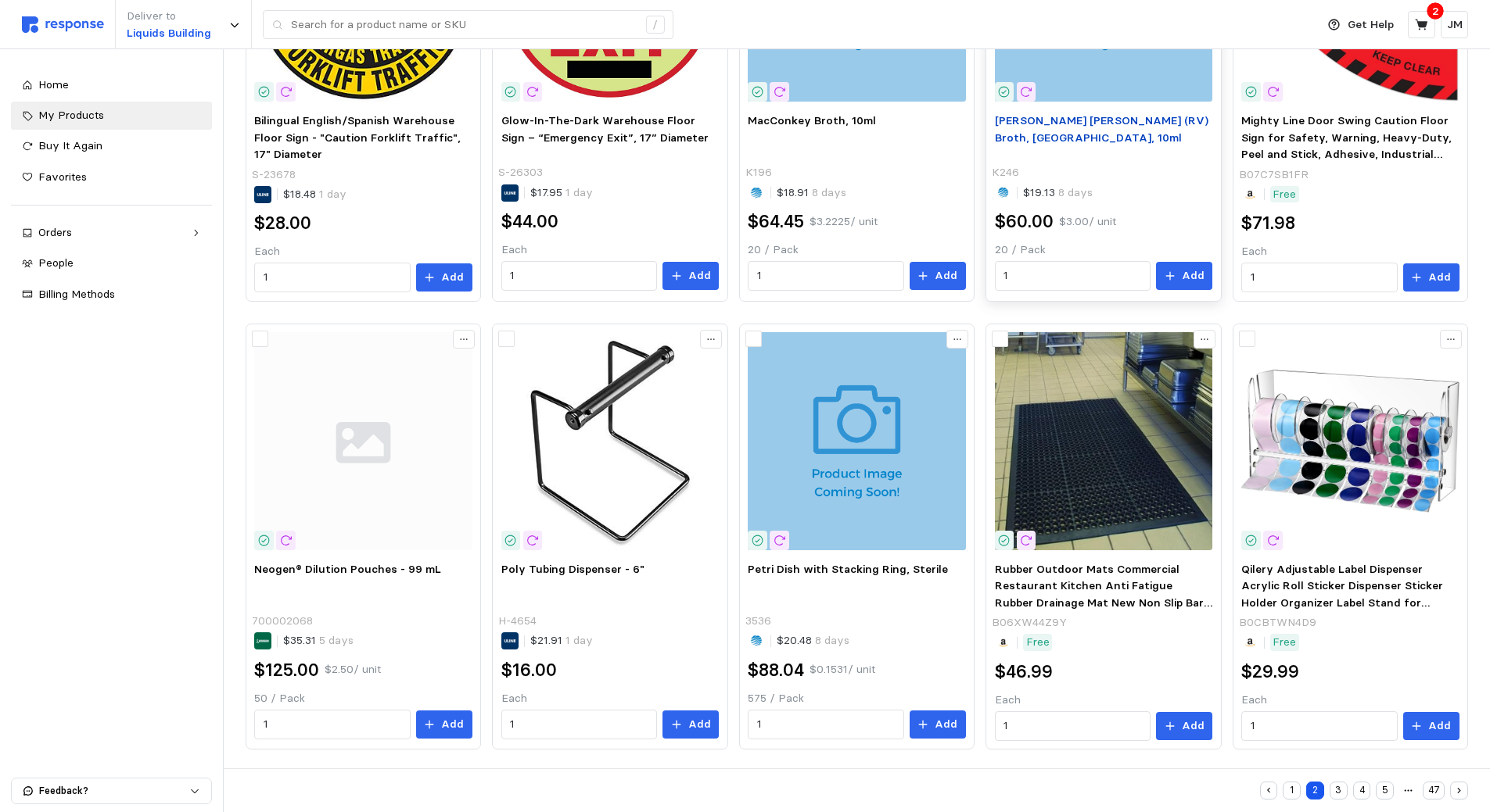
scroll to position [752, 0]
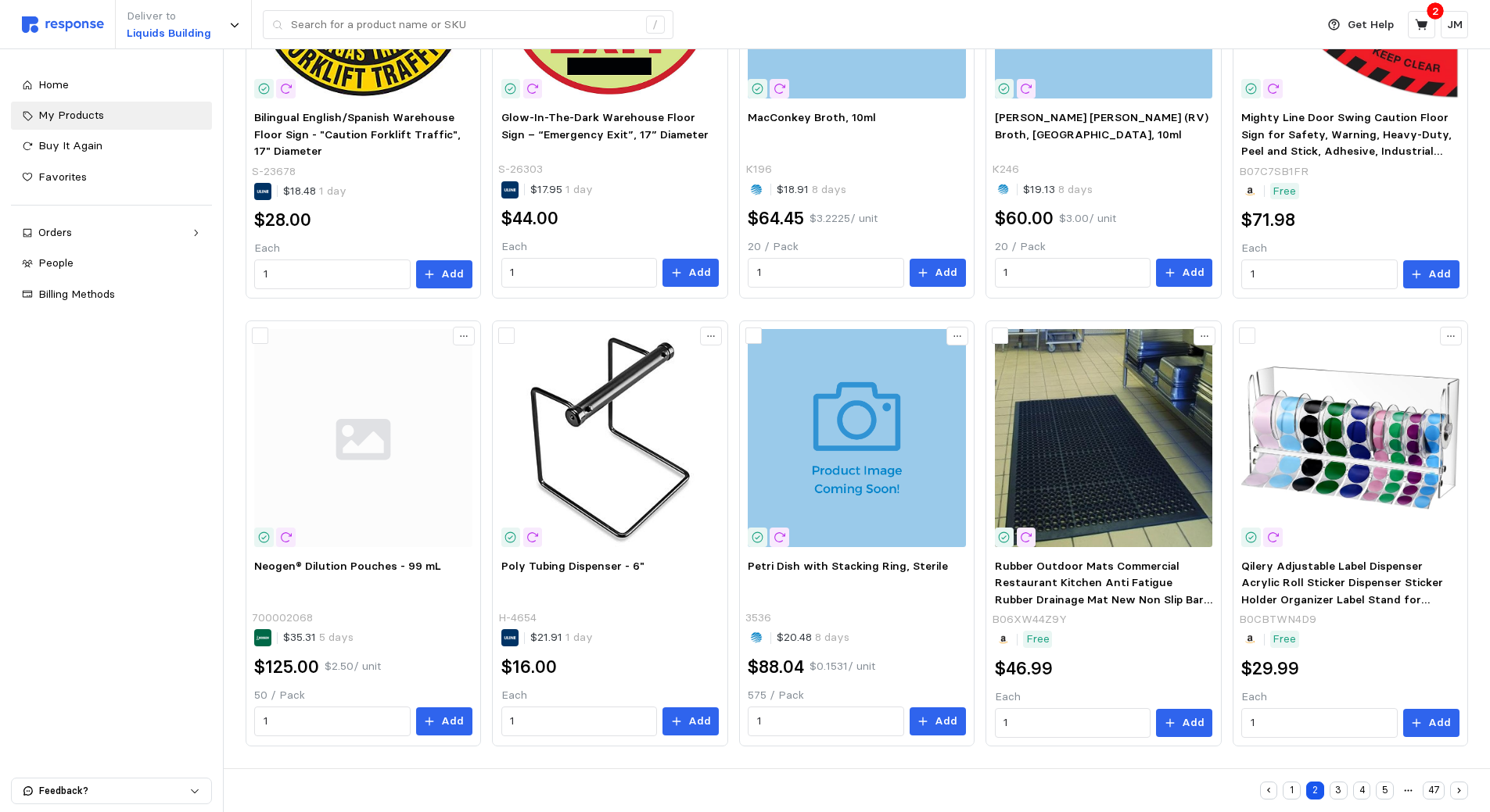
click at [1340, 793] on button "3" at bounding box center [1338, 790] width 18 height 18
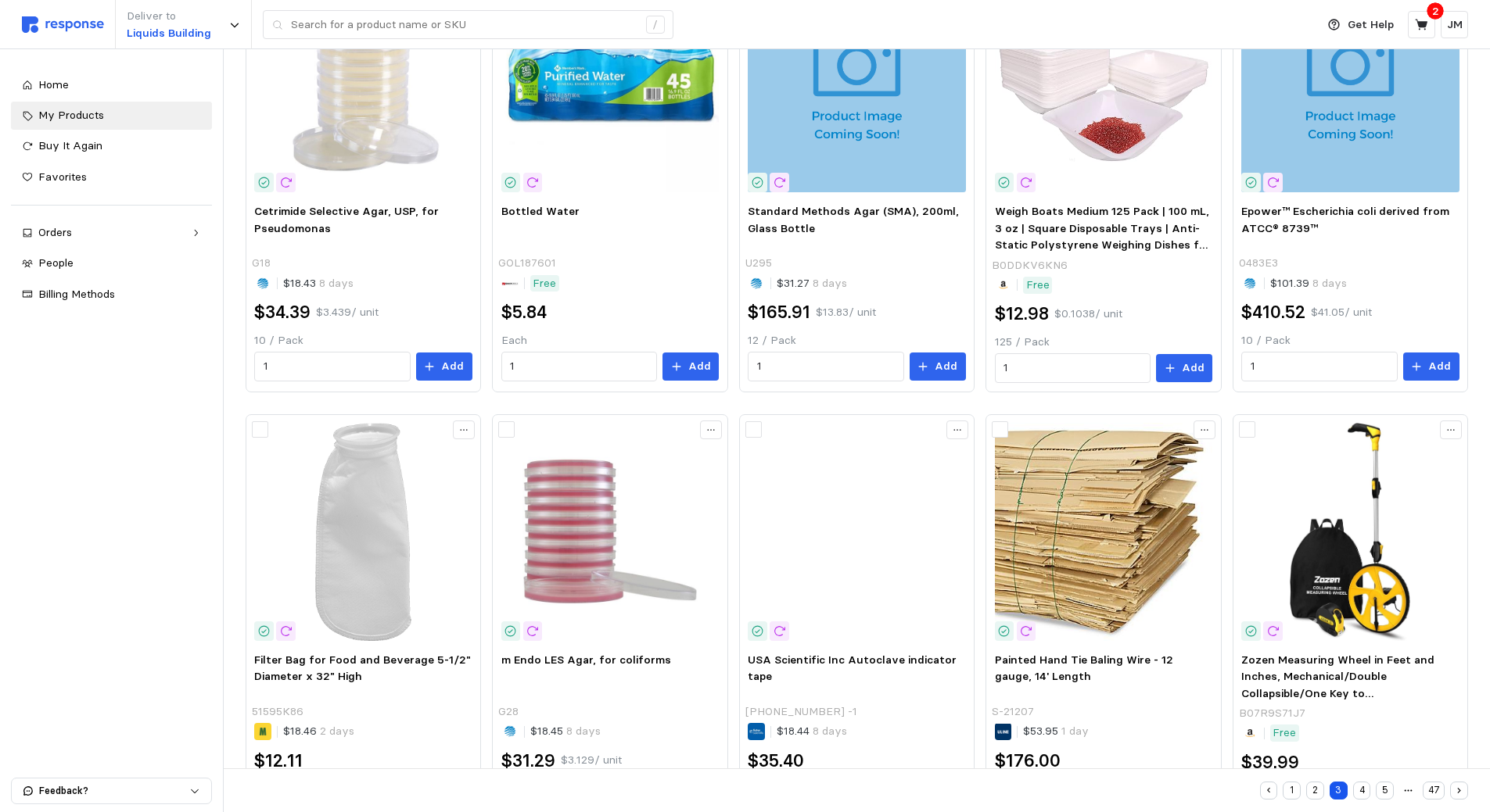
scroll to position [752, 0]
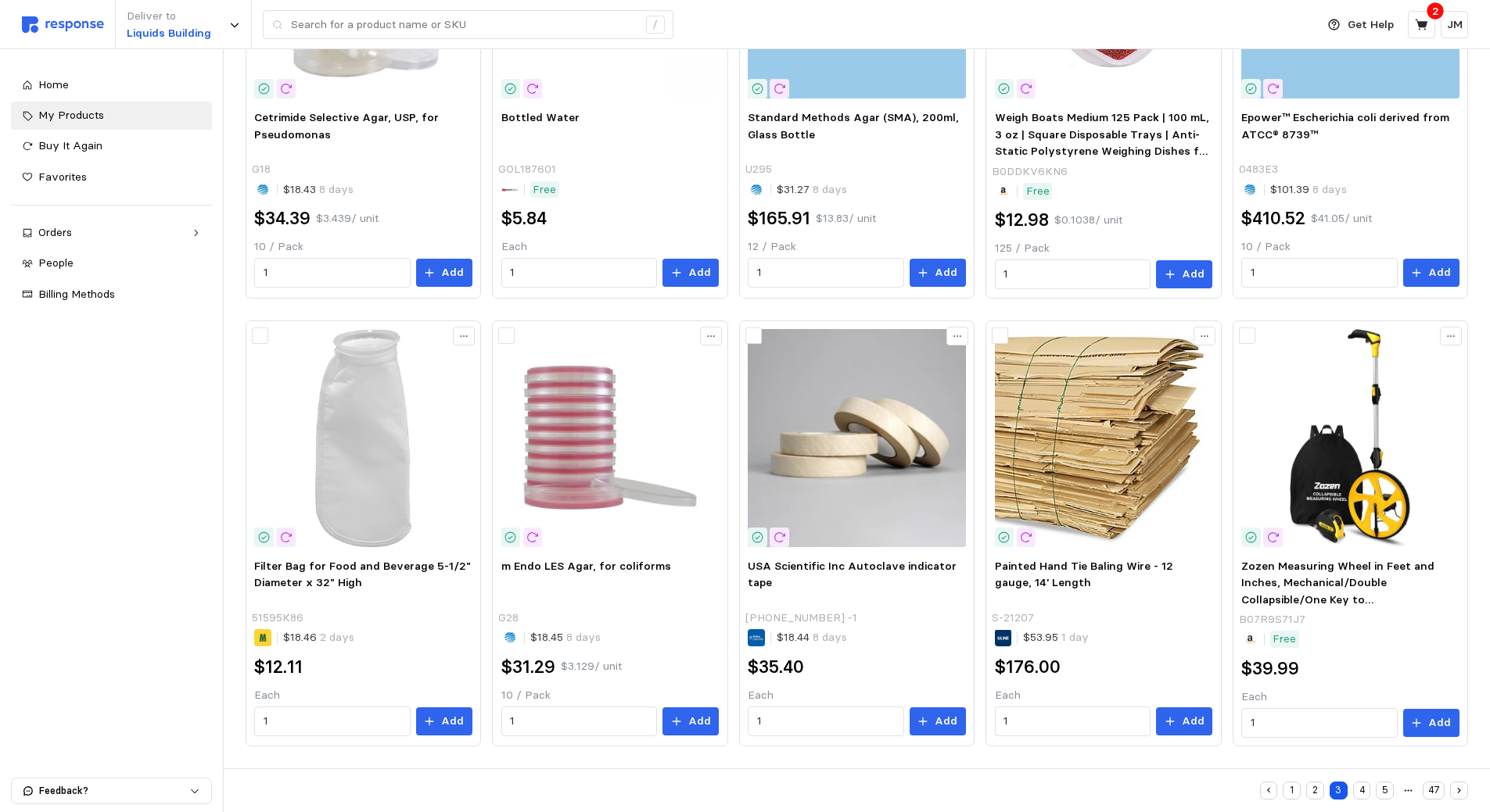
click at [1361, 793] on button "4" at bounding box center [1361, 790] width 18 height 18
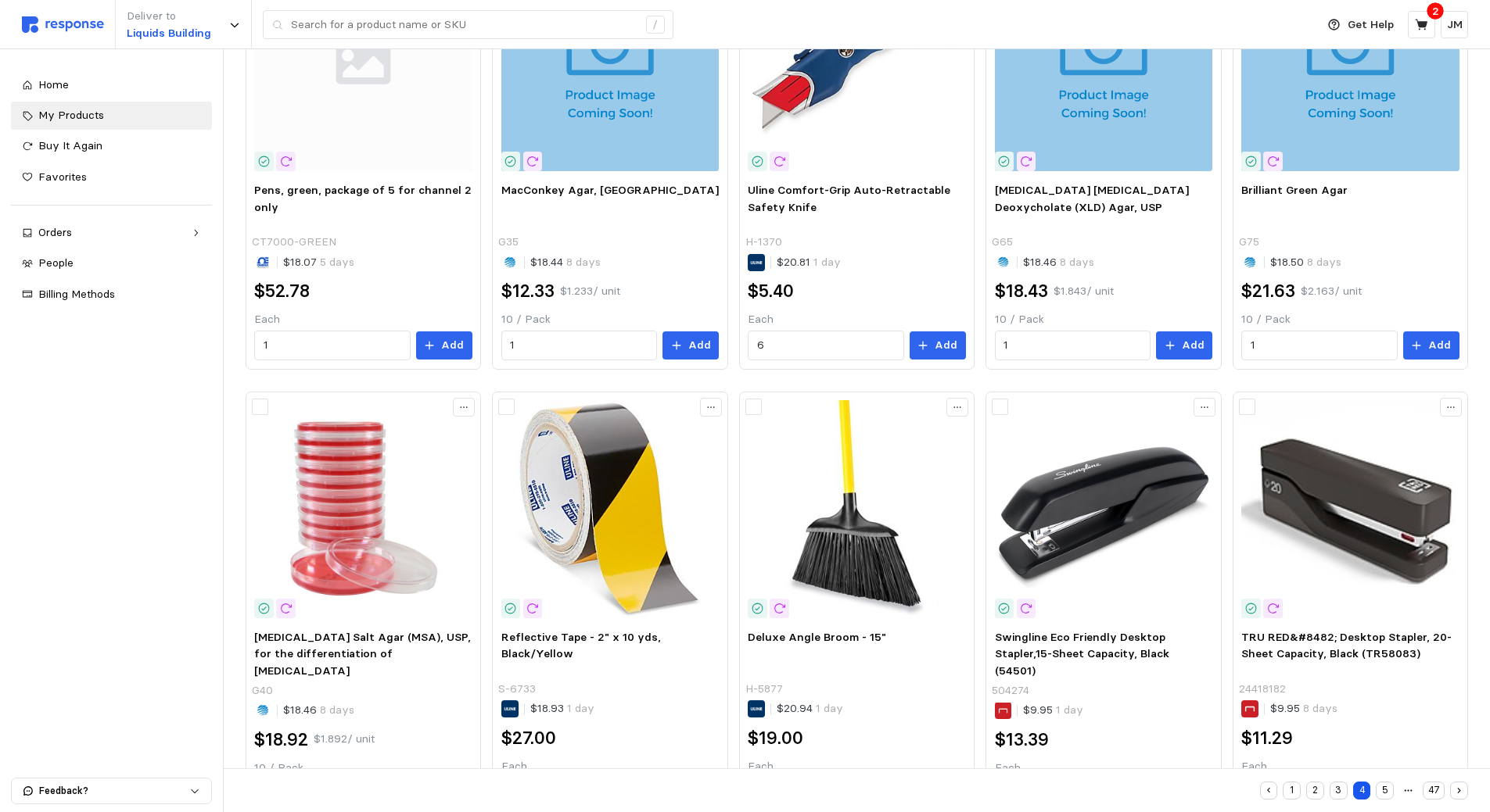
scroll to position [749, 0]
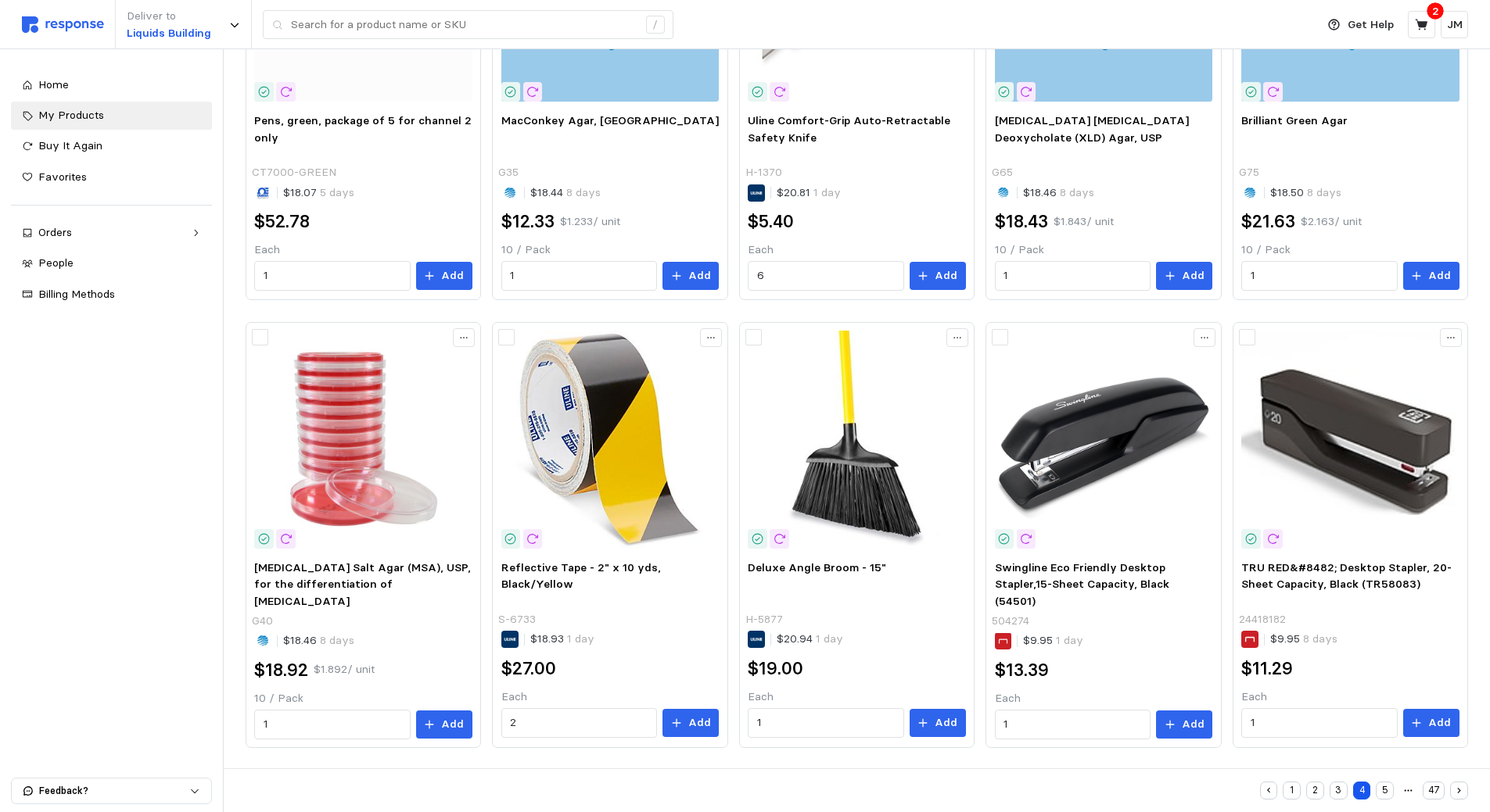
click at [1383, 789] on button "5" at bounding box center [1384, 790] width 18 height 18
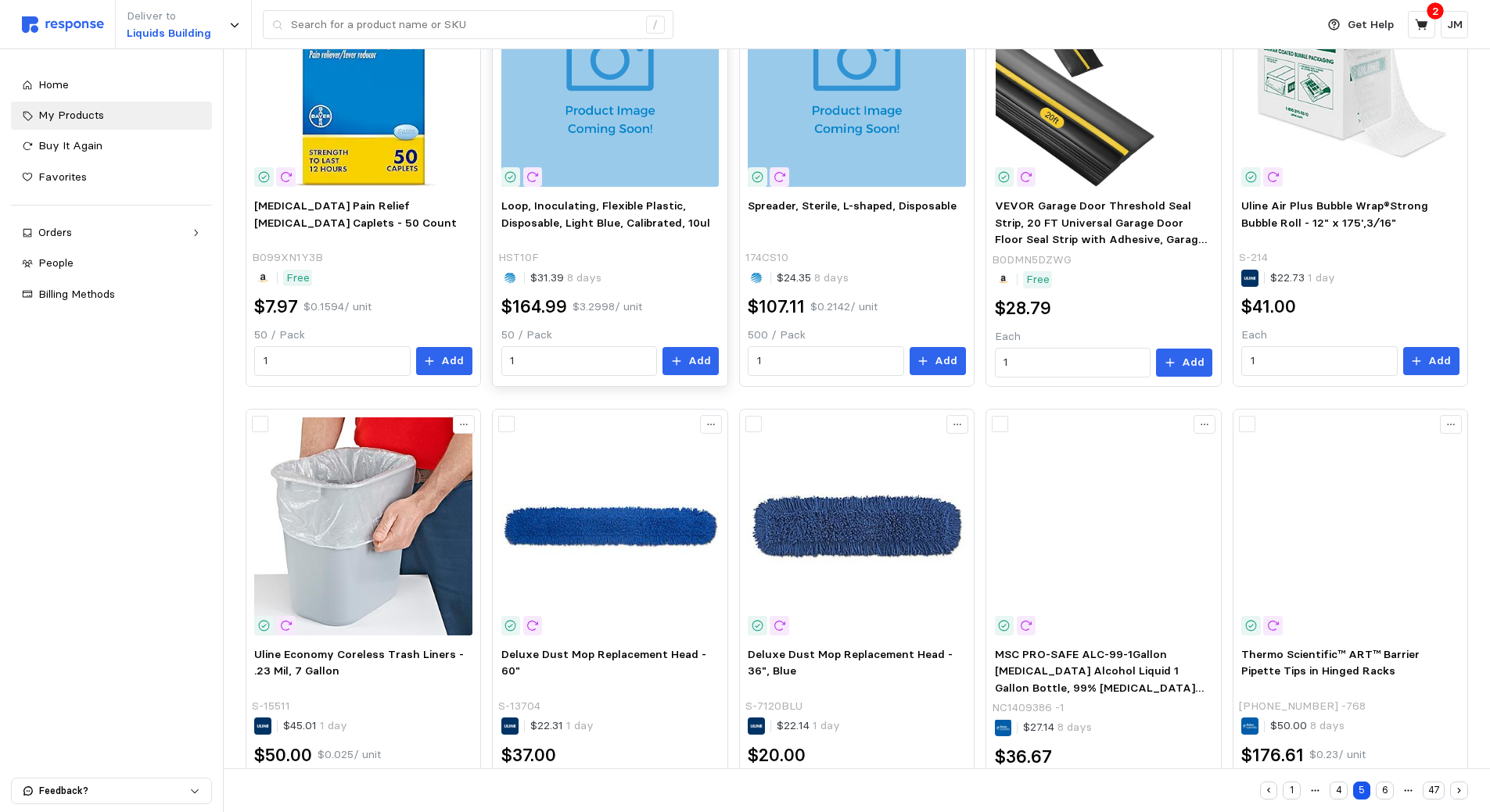
scroll to position [752, 0]
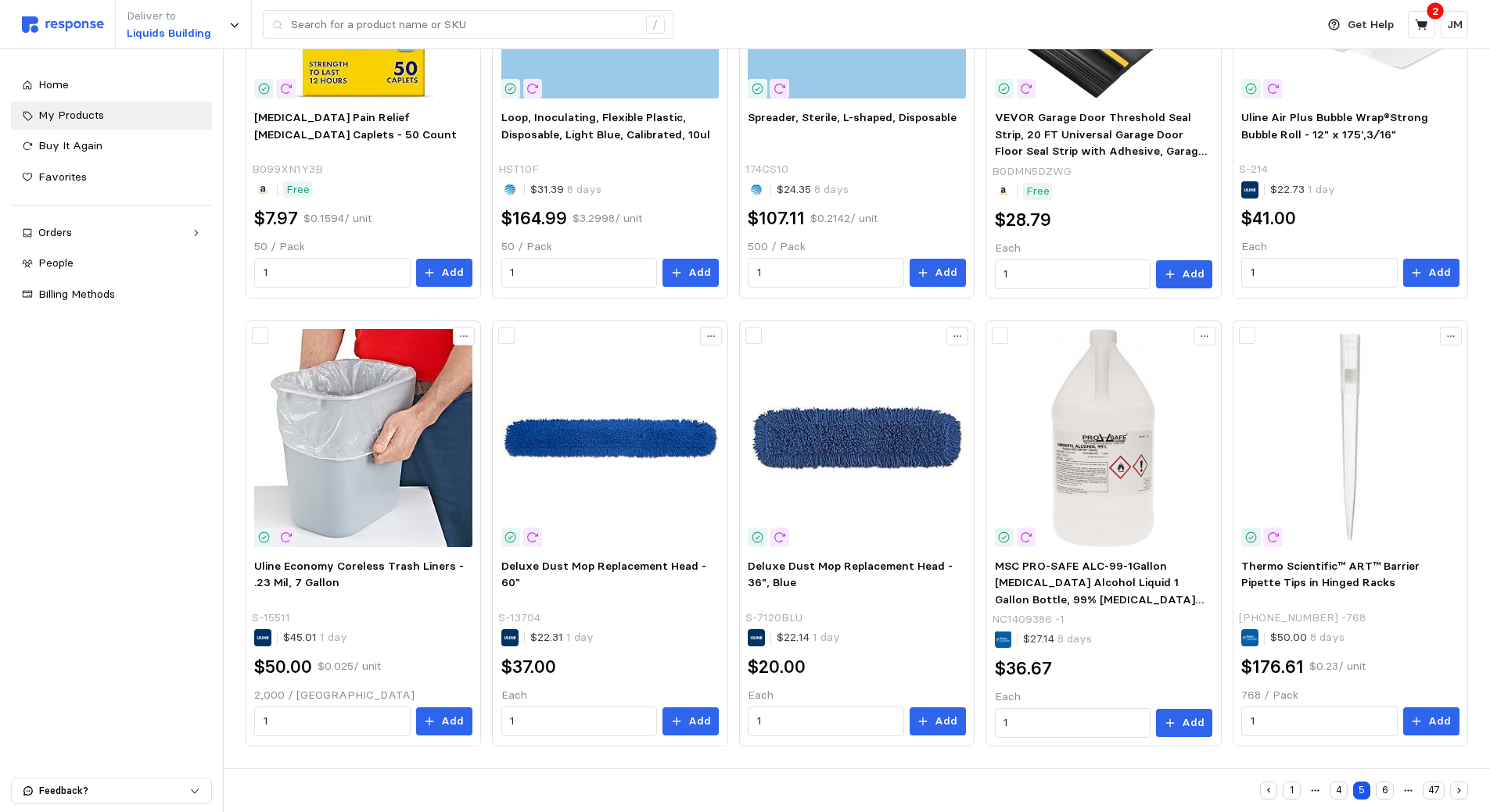
click at [1384, 788] on button "6" at bounding box center [1384, 790] width 18 height 18
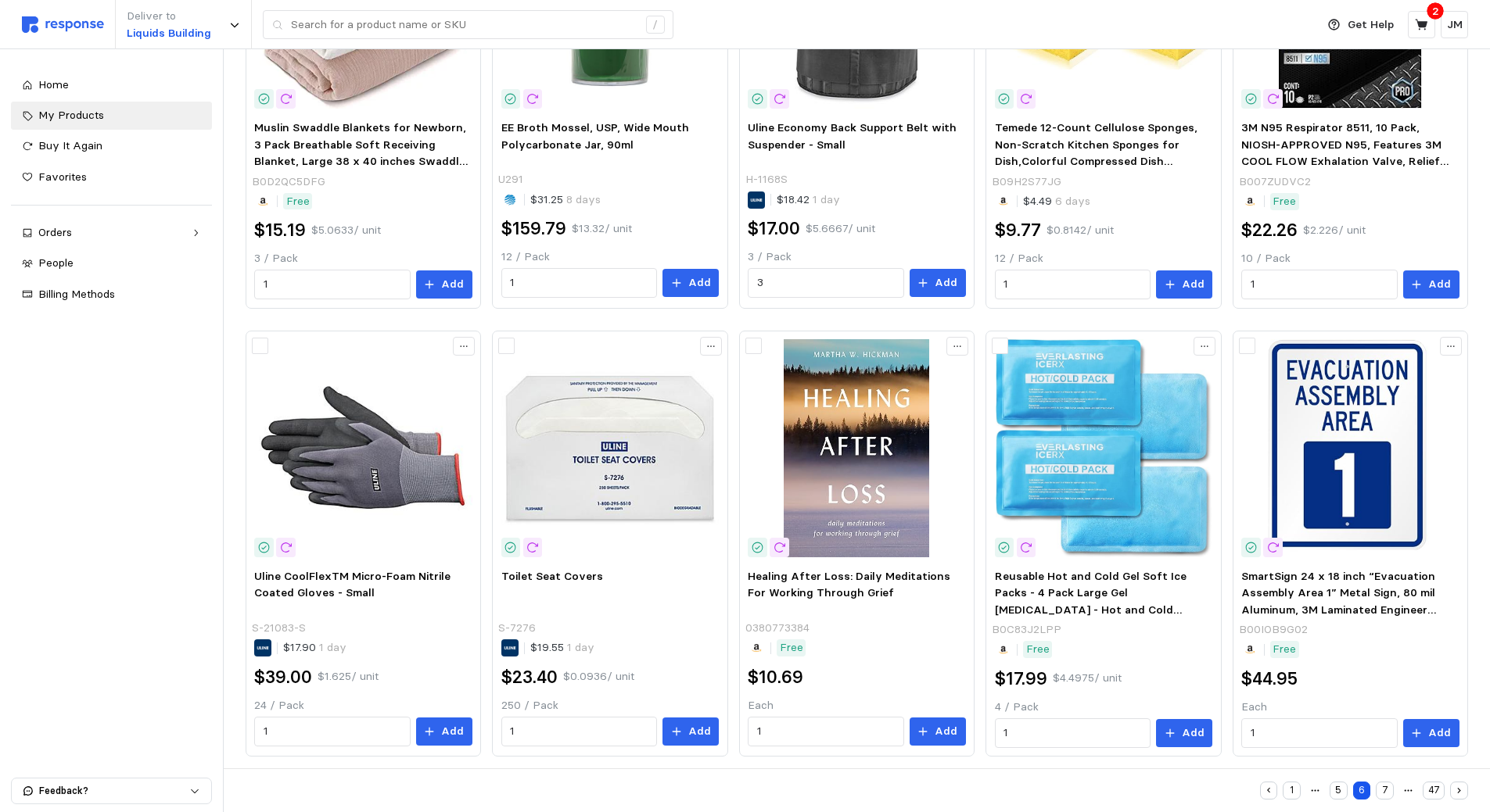
scroll to position [752, 0]
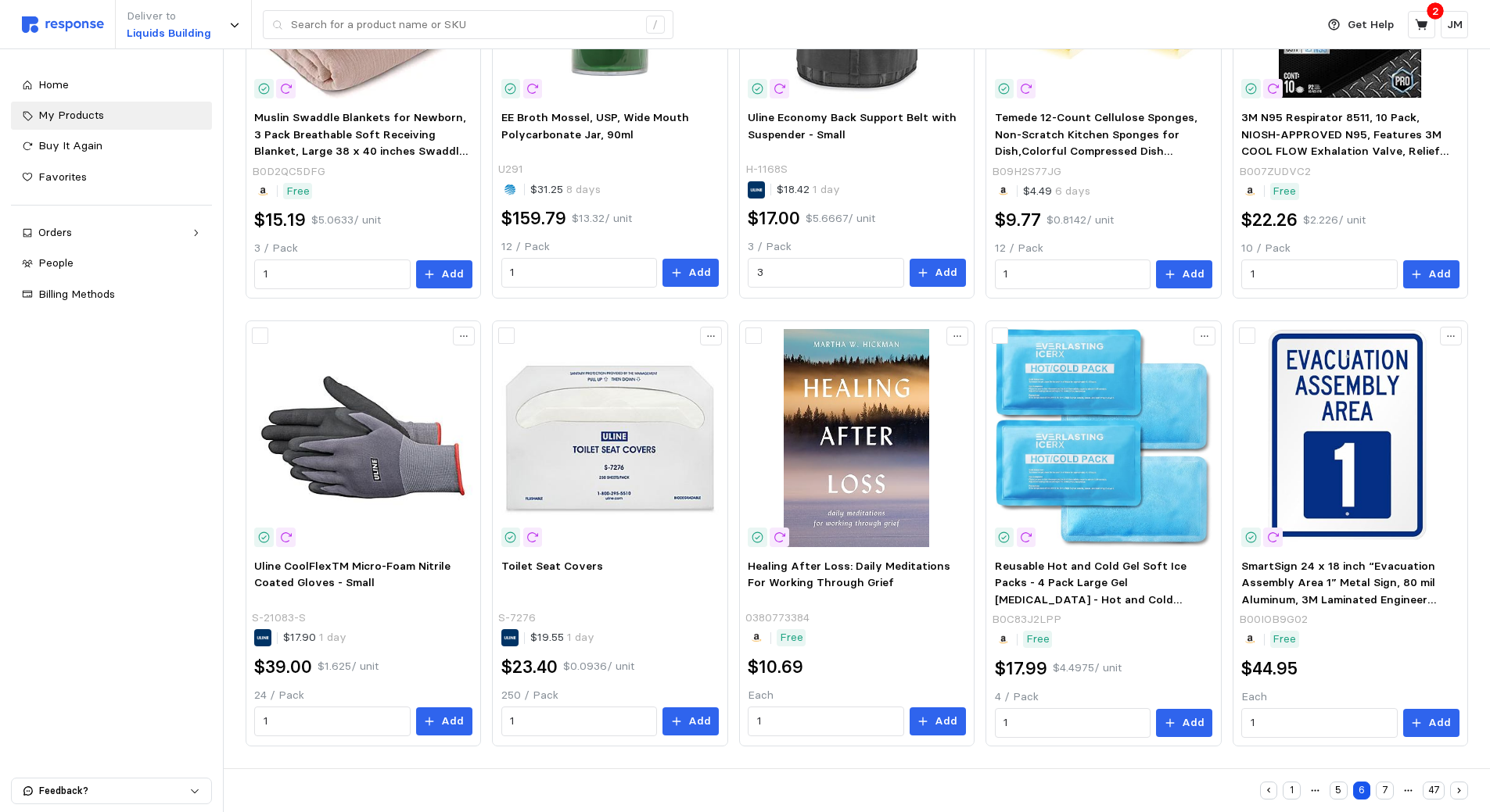
click at [1386, 793] on button "7" at bounding box center [1384, 790] width 18 height 18
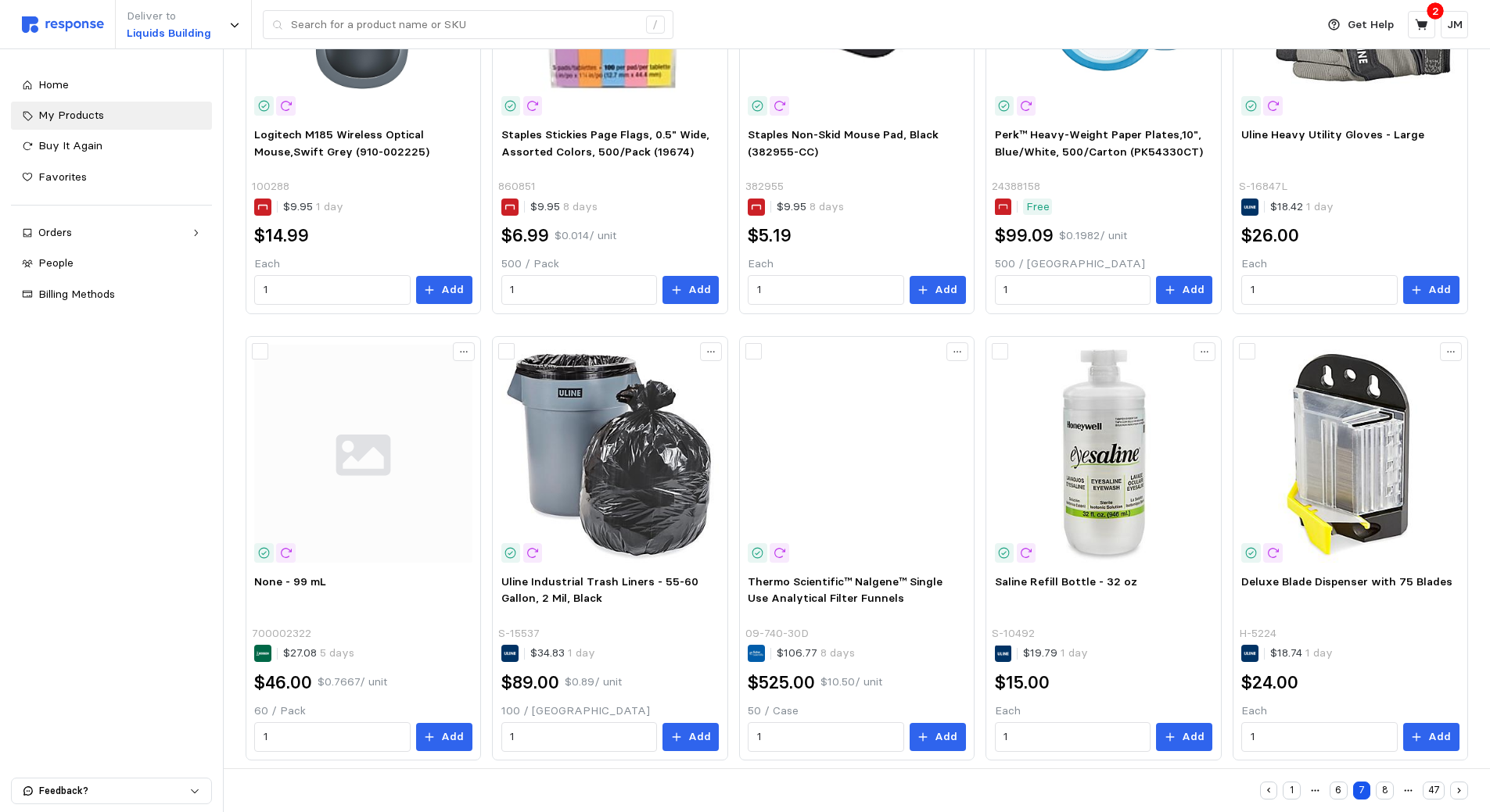
scroll to position [749, 0]
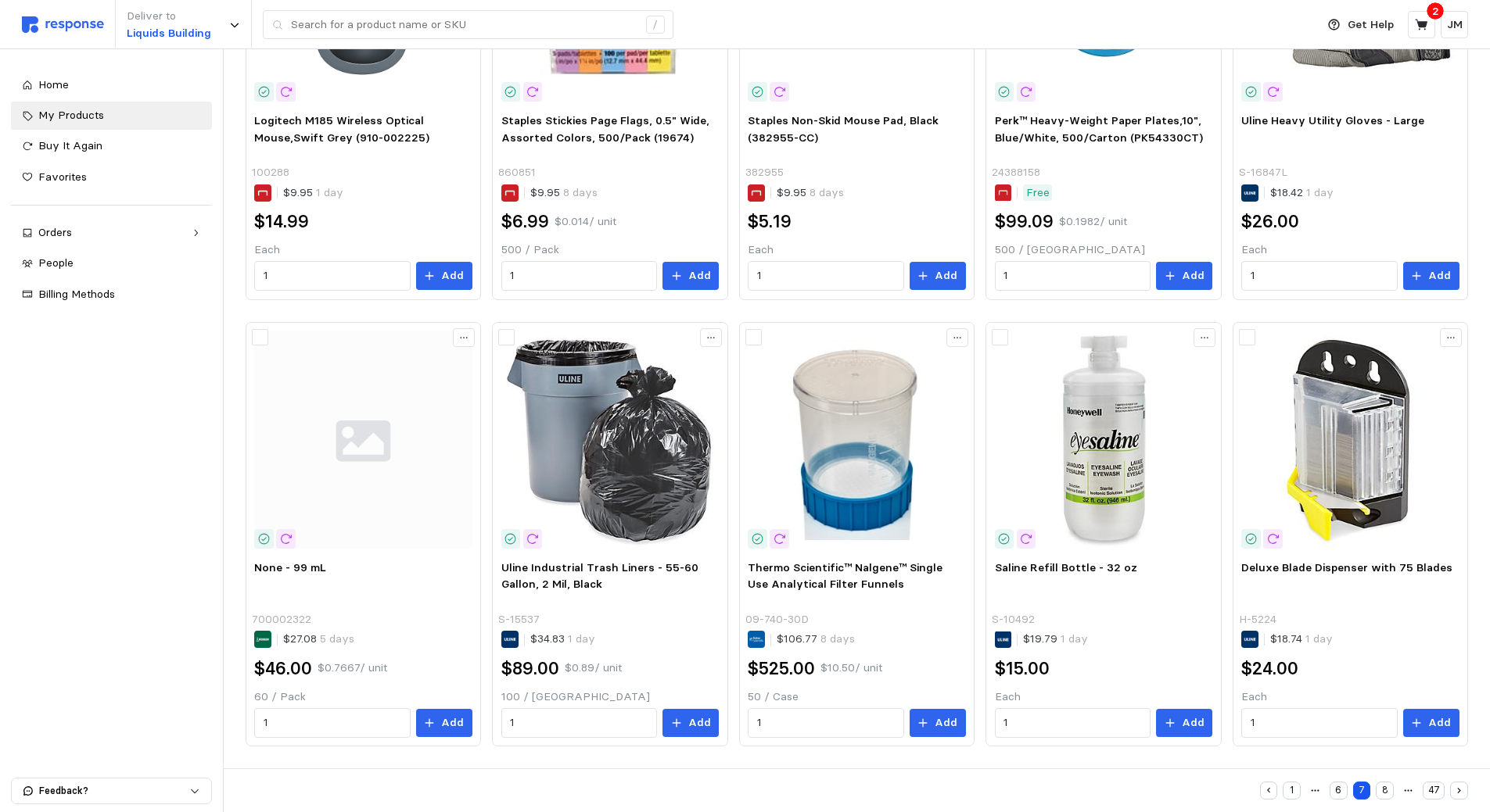
click at [1388, 790] on button "8" at bounding box center [1384, 790] width 18 height 18
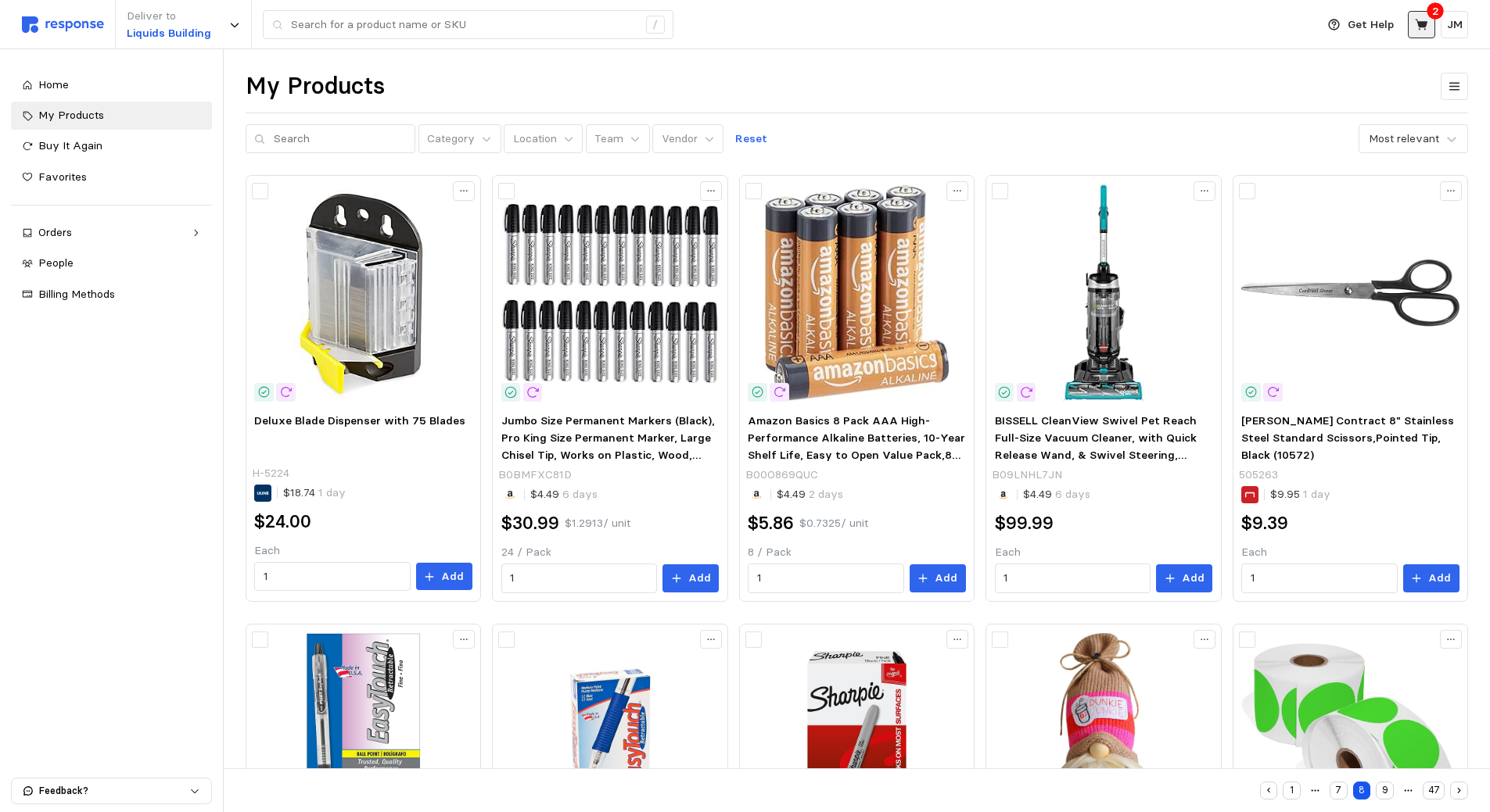
click at [1424, 25] on icon at bounding box center [1420, 24] width 13 height 11
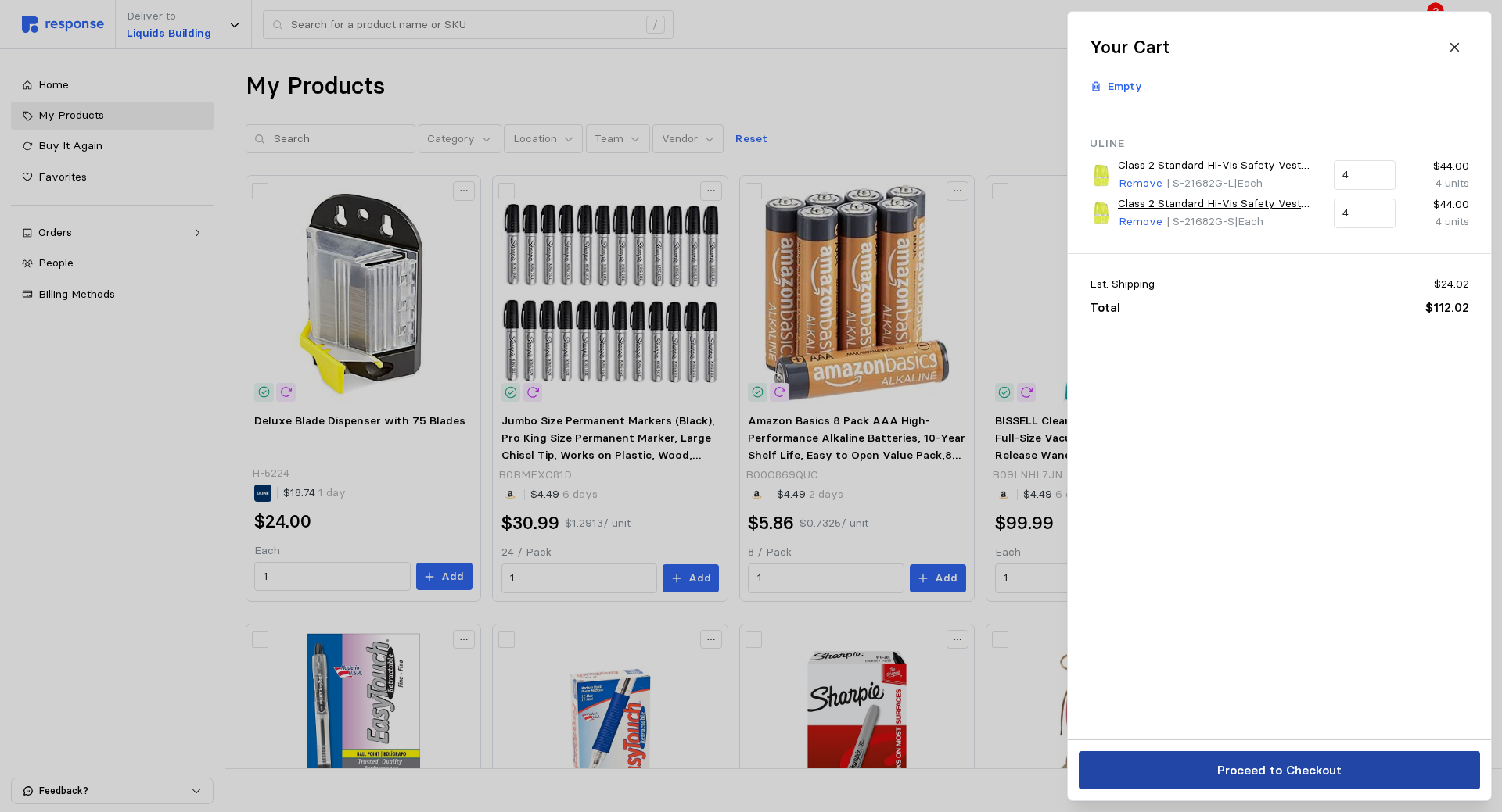
click at [1310, 773] on p "Proceed to Checkout" at bounding box center [1279, 770] width 124 height 19
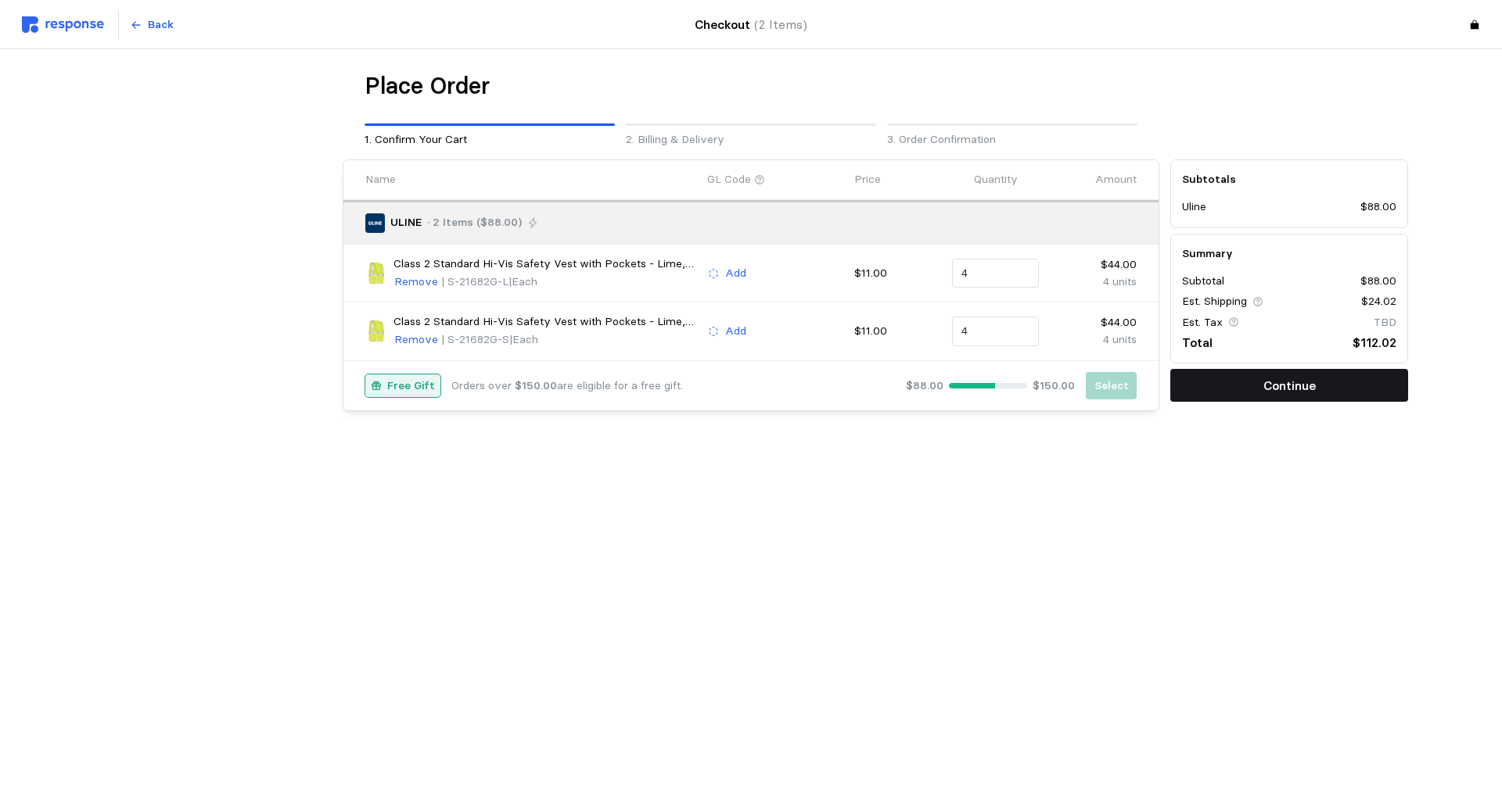
click at [1308, 390] on p "Continue" at bounding box center [1289, 385] width 52 height 19
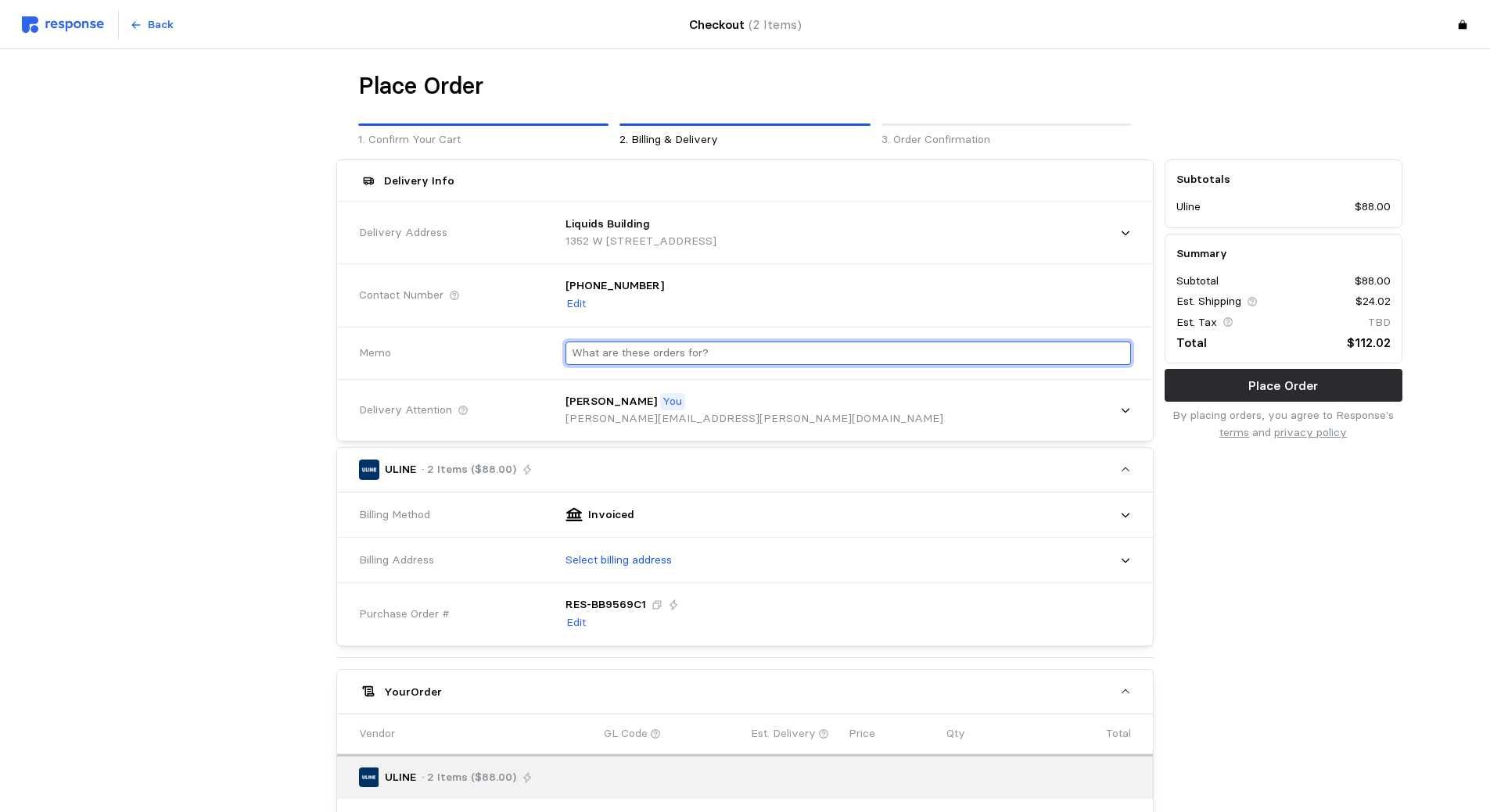
click at [776, 354] on input "text" at bounding box center [848, 354] width 553 height 23
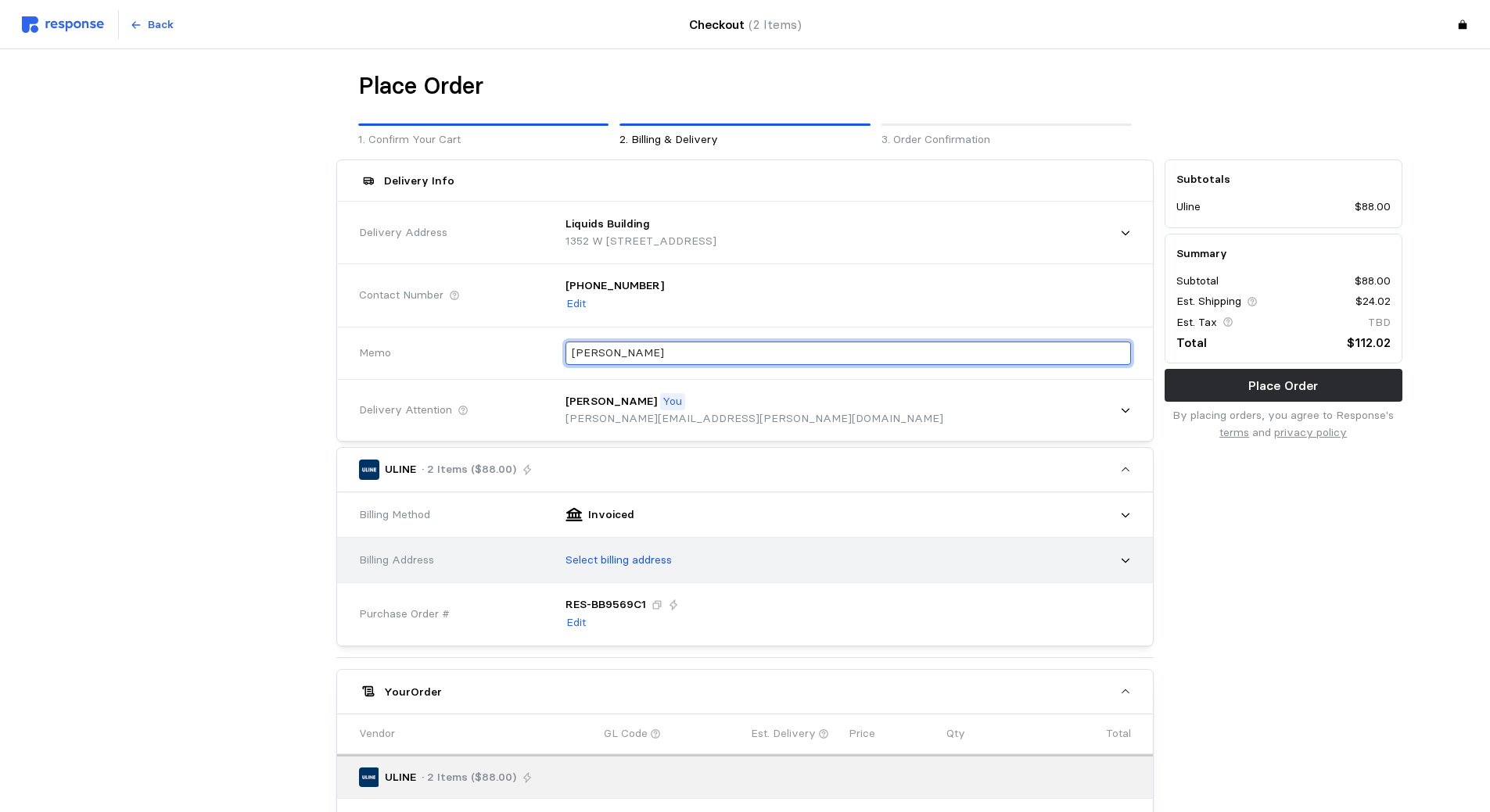
type input "[PERSON_NAME]"
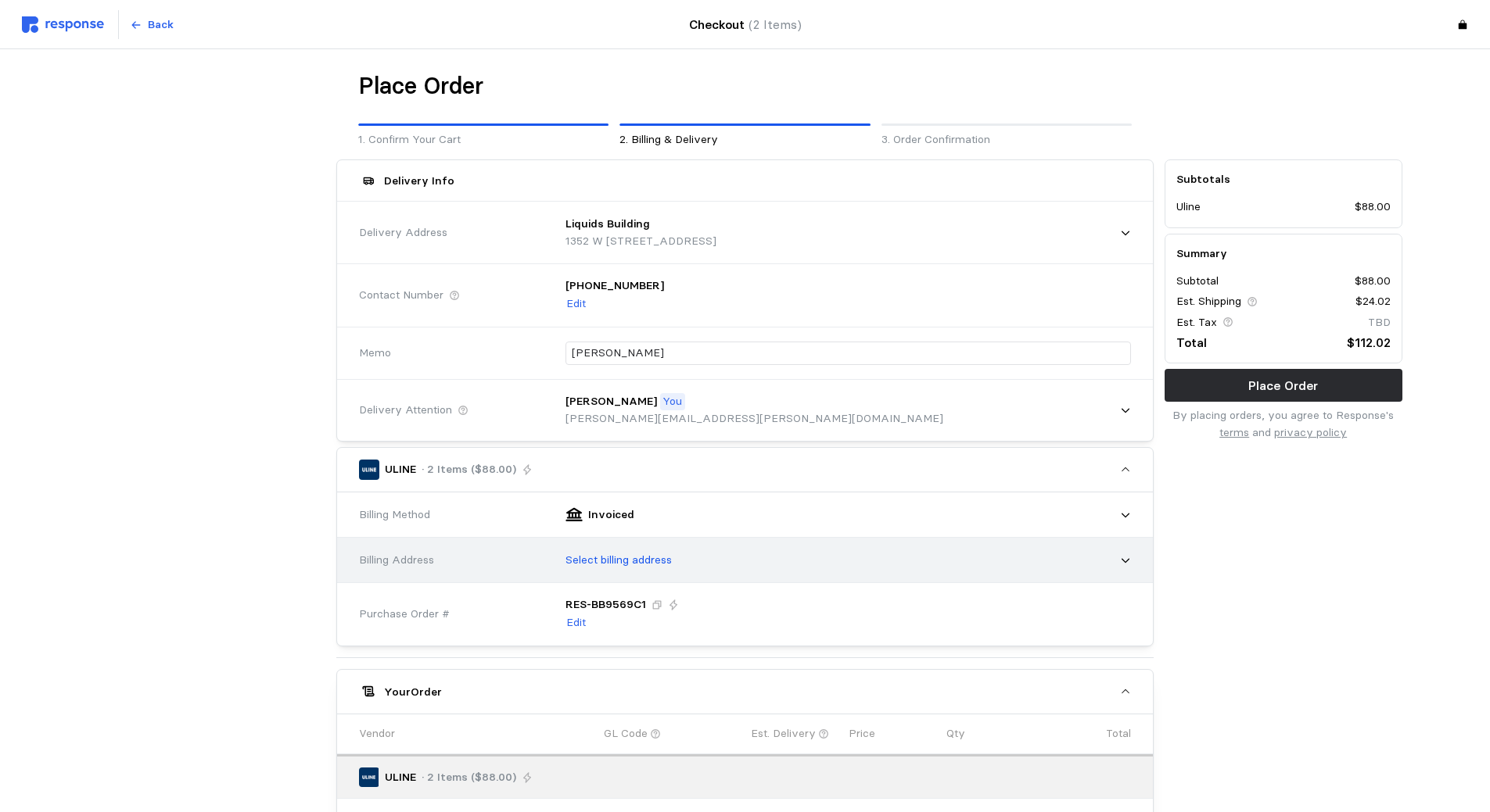
click at [779, 559] on div "Select billing address" at bounding box center [842, 560] width 576 height 39
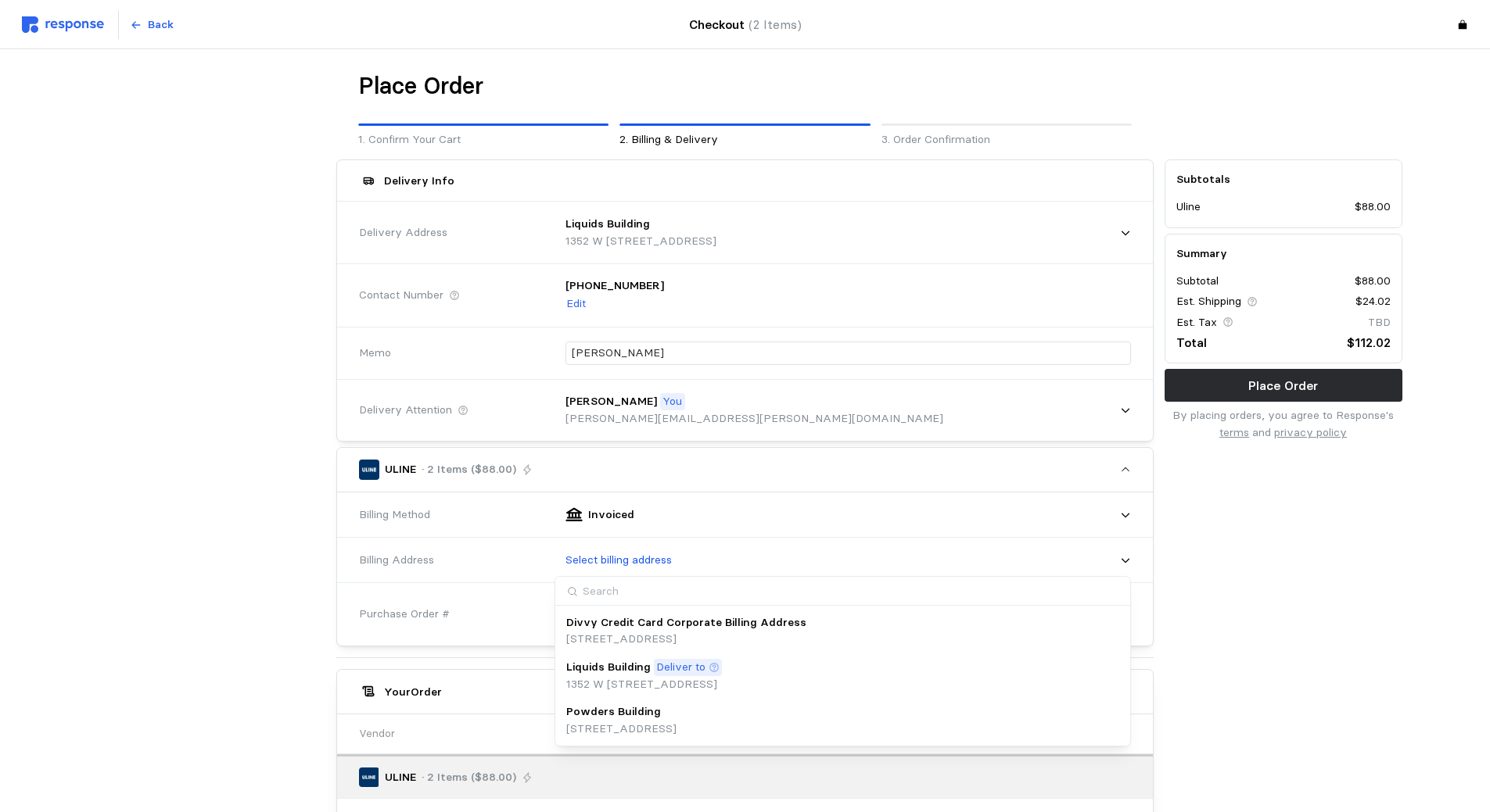
click at [757, 624] on p "Divvy Credit Card Corporate Billing Address" at bounding box center [686, 623] width 240 height 17
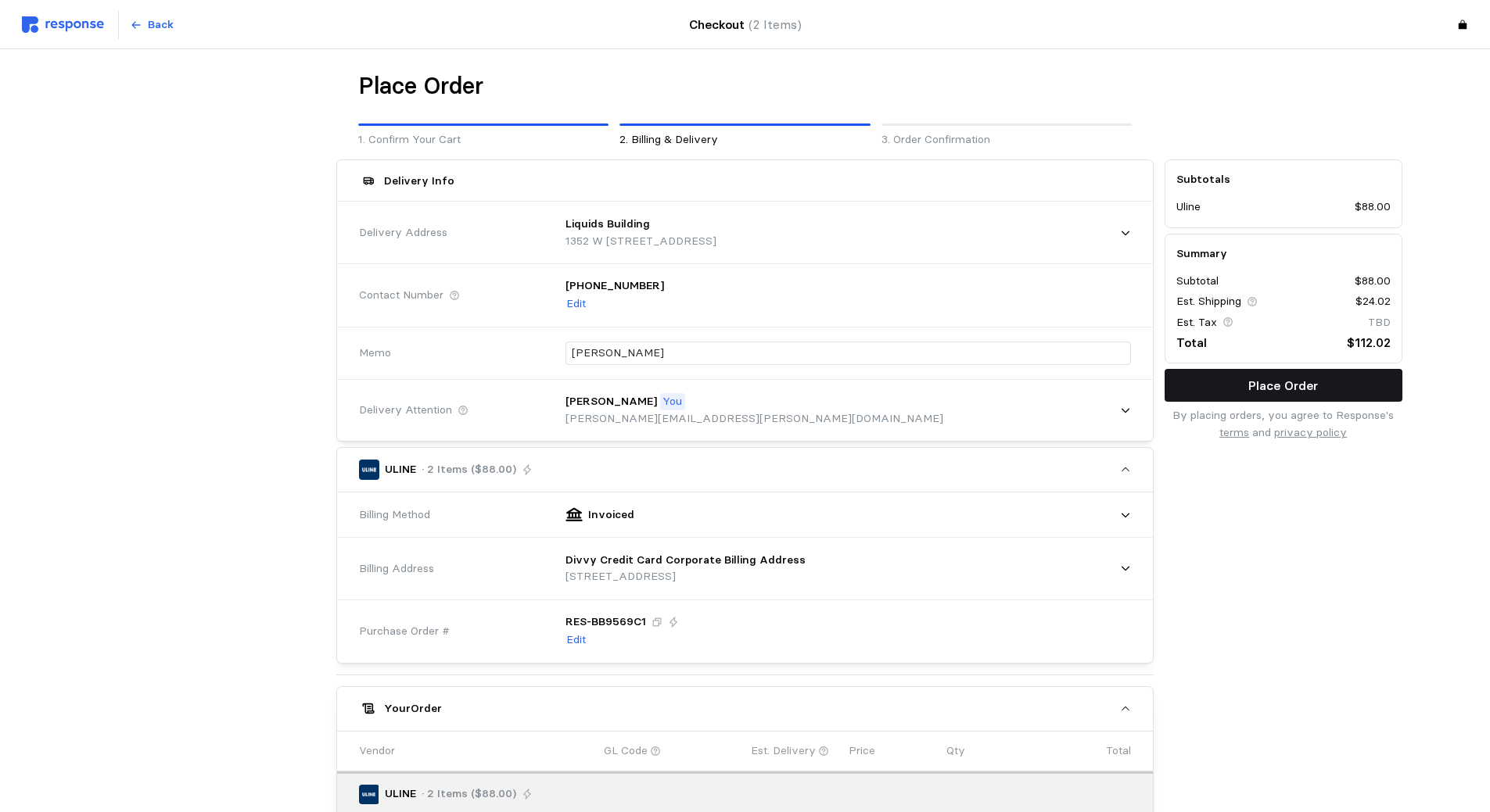
click at [1254, 385] on p "Place Order" at bounding box center [1283, 385] width 70 height 19
